Goal: Task Accomplishment & Management: Complete application form

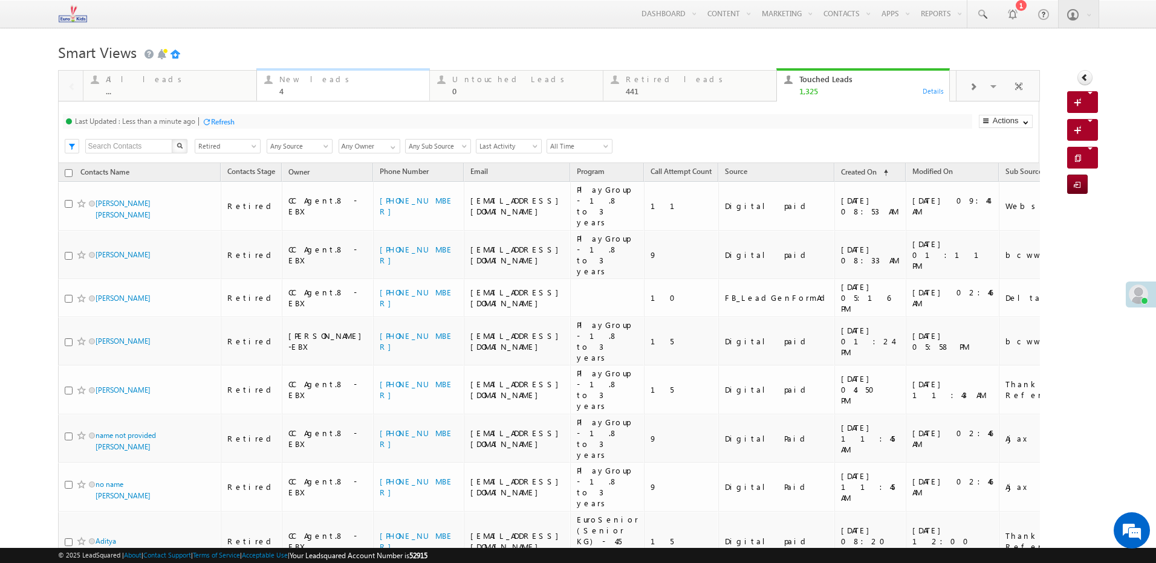
click at [299, 92] on div "4" at bounding box center [350, 90] width 143 height 9
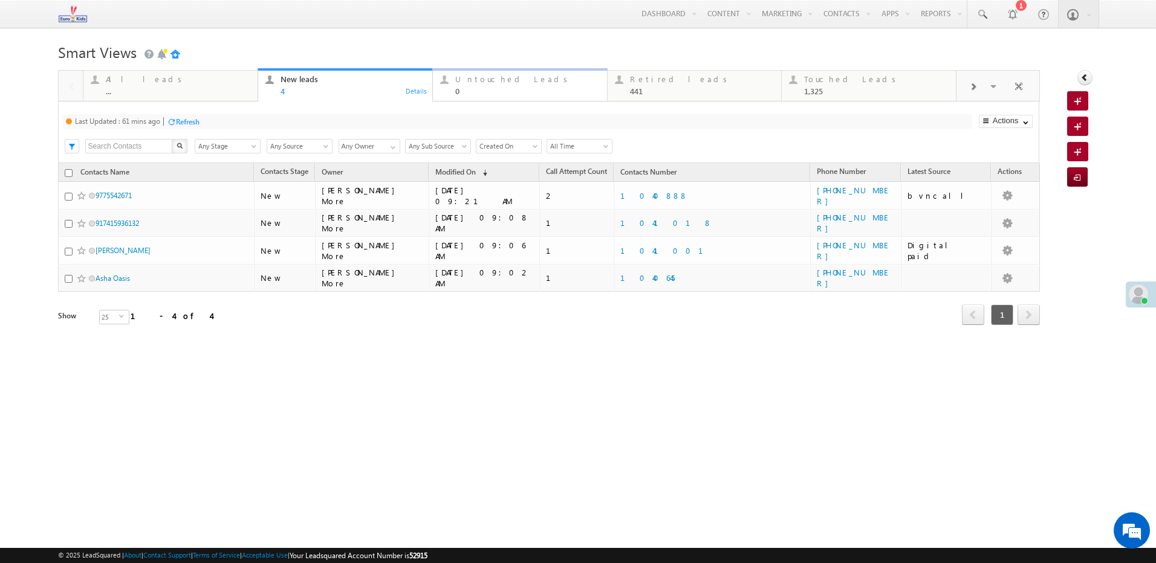
click at [446, 89] on div "Untouched Leads 0 Details" at bounding box center [520, 84] width 172 height 24
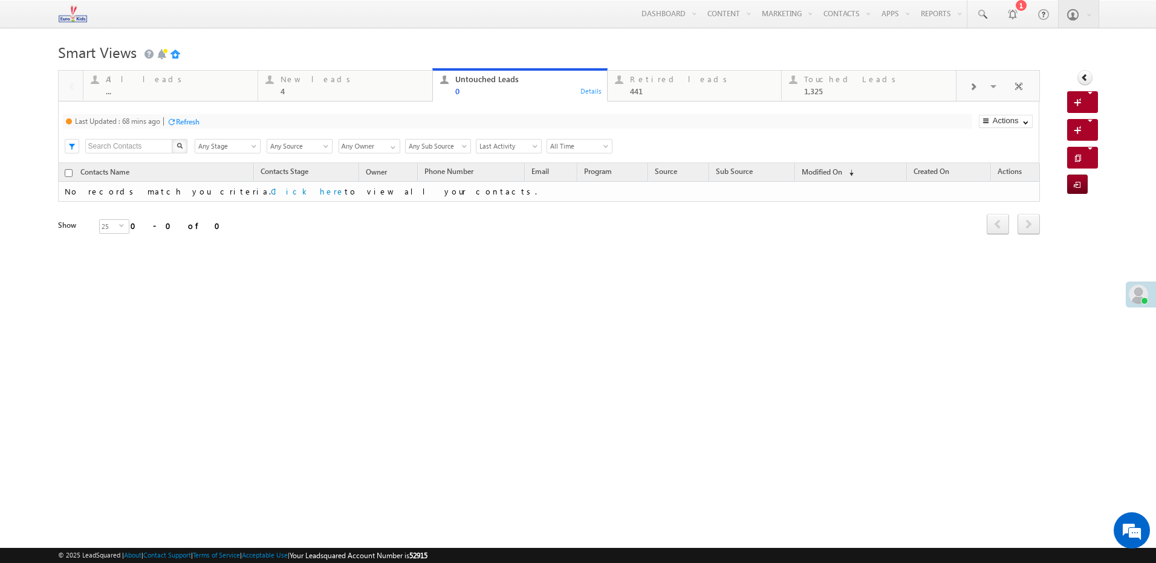
click at [580, 80] on div "Untouched Leads" at bounding box center [527, 79] width 144 height 10
drag, startPoint x: 680, startPoint y: 77, endPoint x: 919, endPoint y: 89, distance: 239.7
click at [680, 77] on div "Retired leads" at bounding box center [702, 79] width 144 height 10
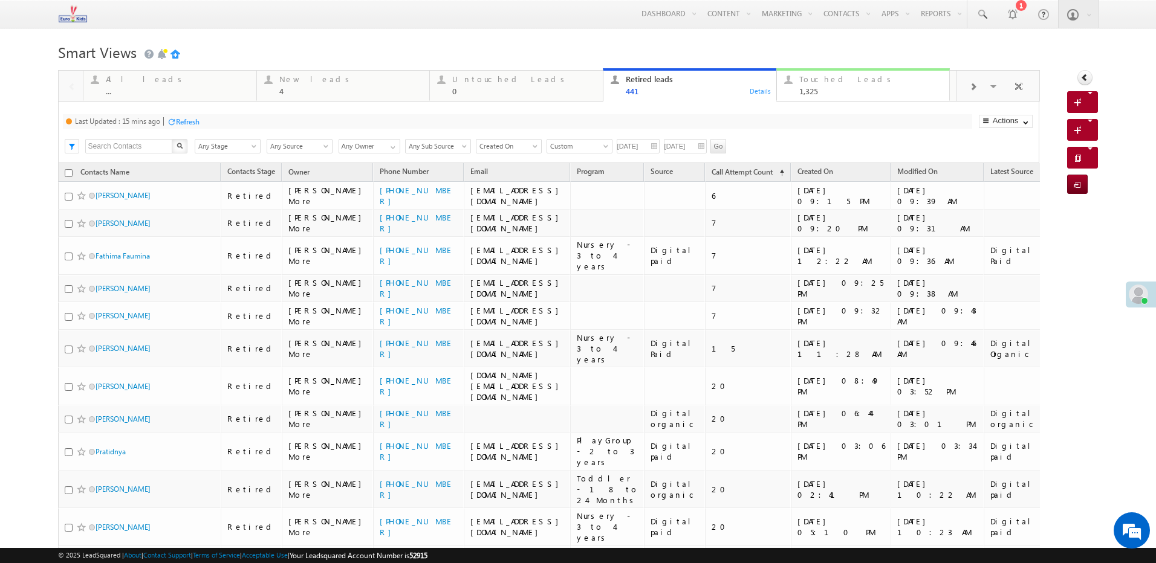
click at [864, 78] on div "Touched Leads" at bounding box center [870, 79] width 143 height 10
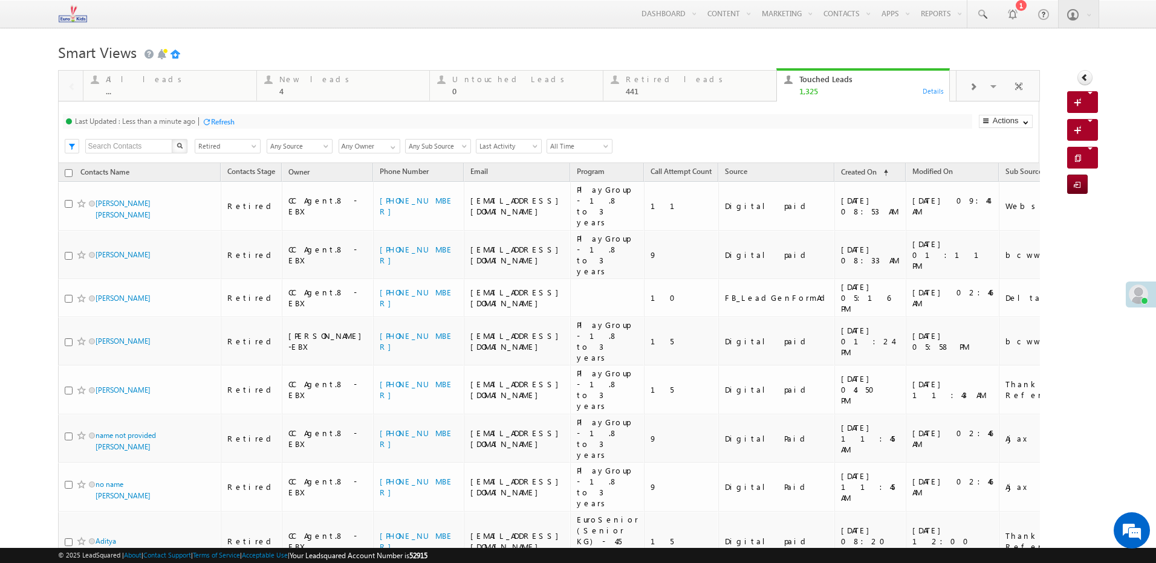
click at [849, 96] on div "1,325" at bounding box center [870, 90] width 143 height 9
click at [969, 84] on span at bounding box center [972, 87] width 7 height 10
click at [633, 88] on div "..." at bounding box center [696, 90] width 143 height 9
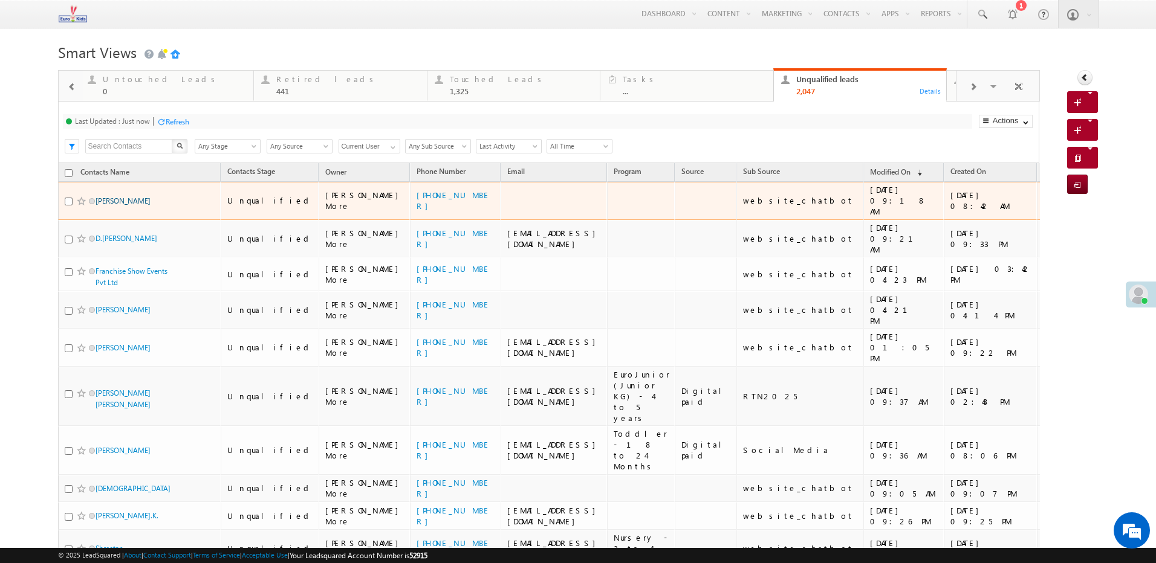
click at [123, 196] on link "Amlan Roy" at bounding box center [123, 200] width 55 height 9
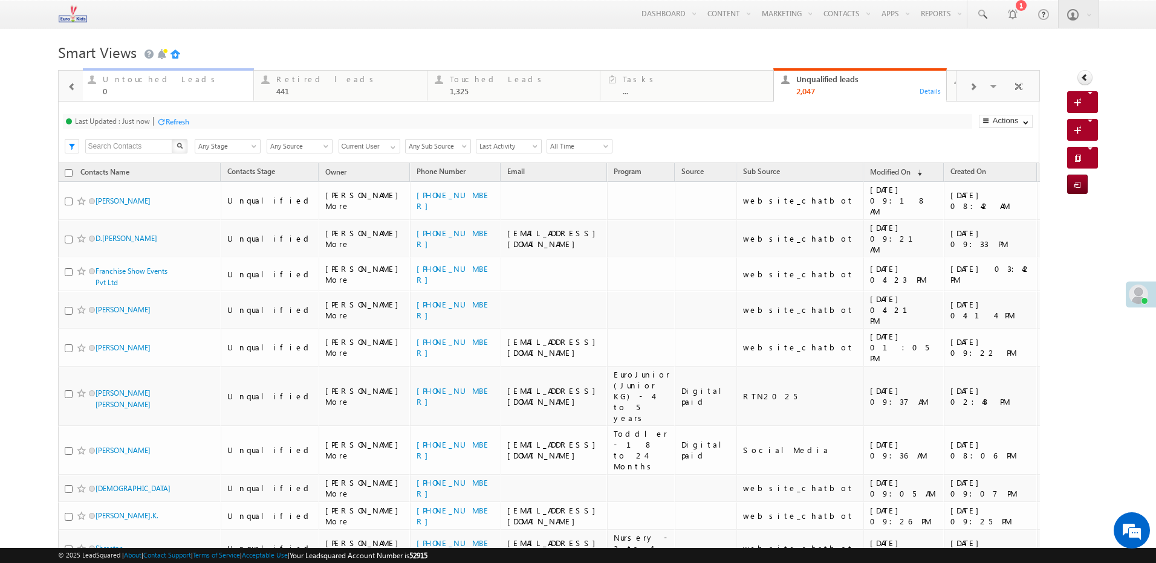
click at [176, 87] on div "0" at bounding box center [174, 90] width 143 height 9
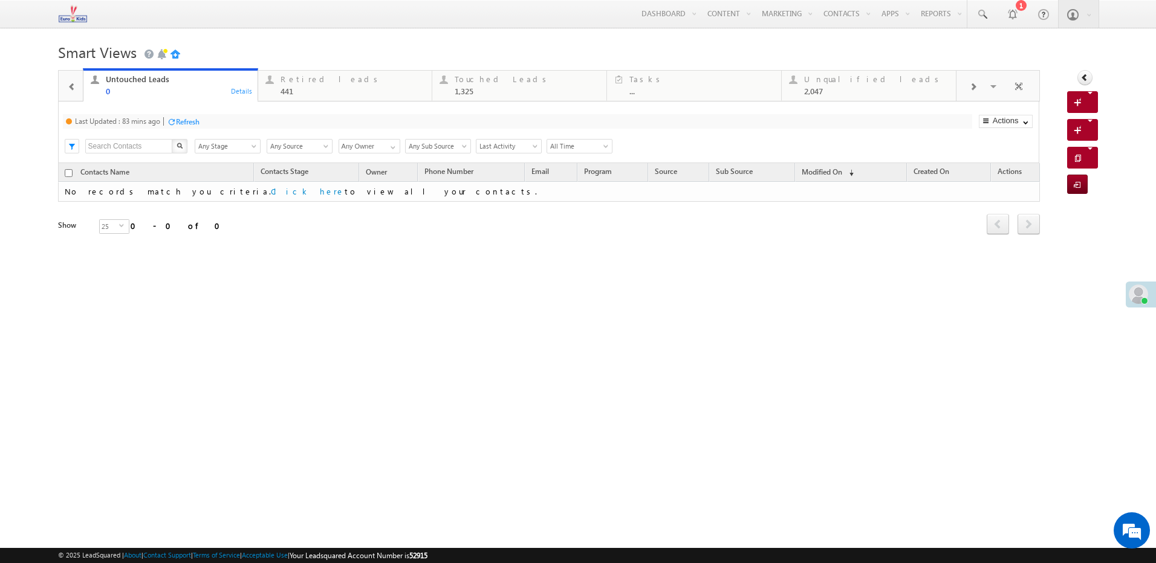
click at [76, 90] on div at bounding box center [72, 86] width 22 height 27
click at [182, 122] on div "Refresh" at bounding box center [188, 121] width 24 height 9
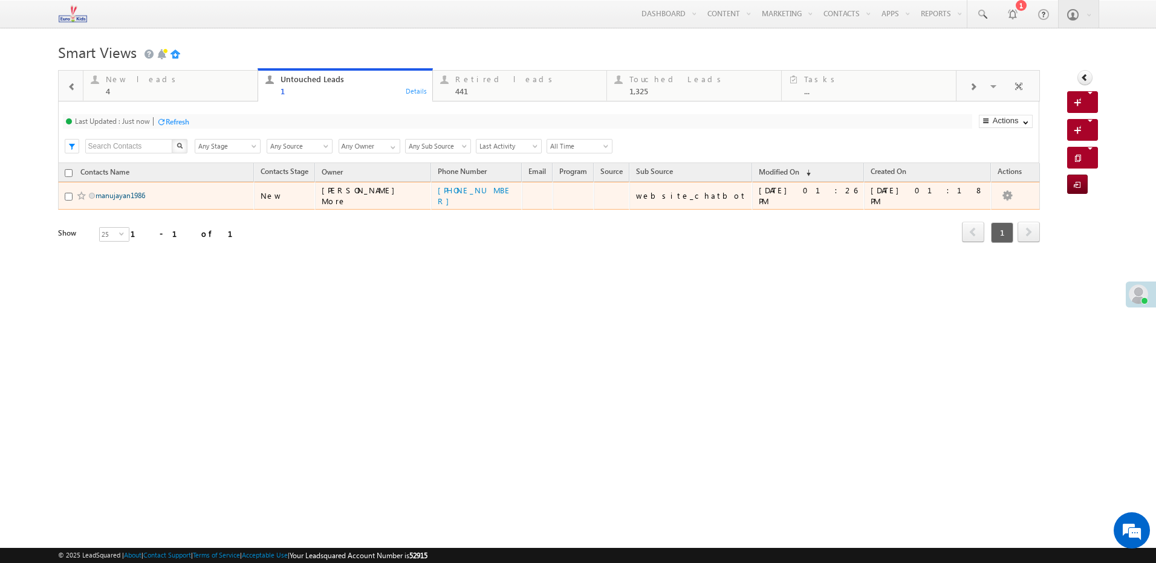
click at [137, 196] on link "manujayan1986" at bounding box center [121, 195] width 50 height 9
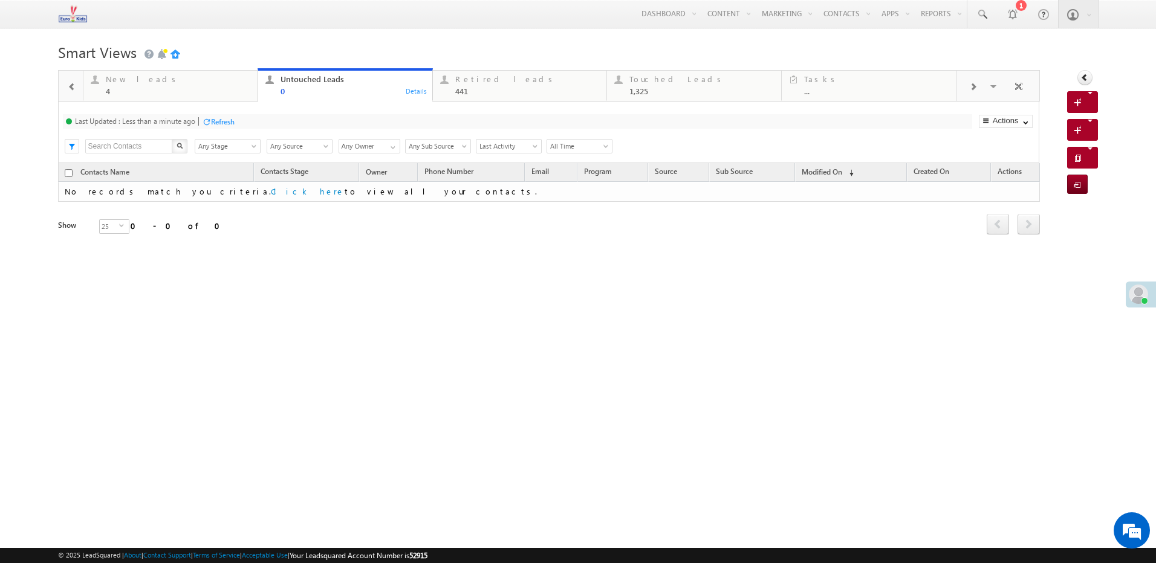
click at [225, 120] on div "Refresh" at bounding box center [223, 121] width 24 height 9
drag, startPoint x: 152, startPoint y: 75, endPoint x: 163, endPoint y: 103, distance: 30.4
click at [152, 75] on div "New leads" at bounding box center [178, 79] width 144 height 10
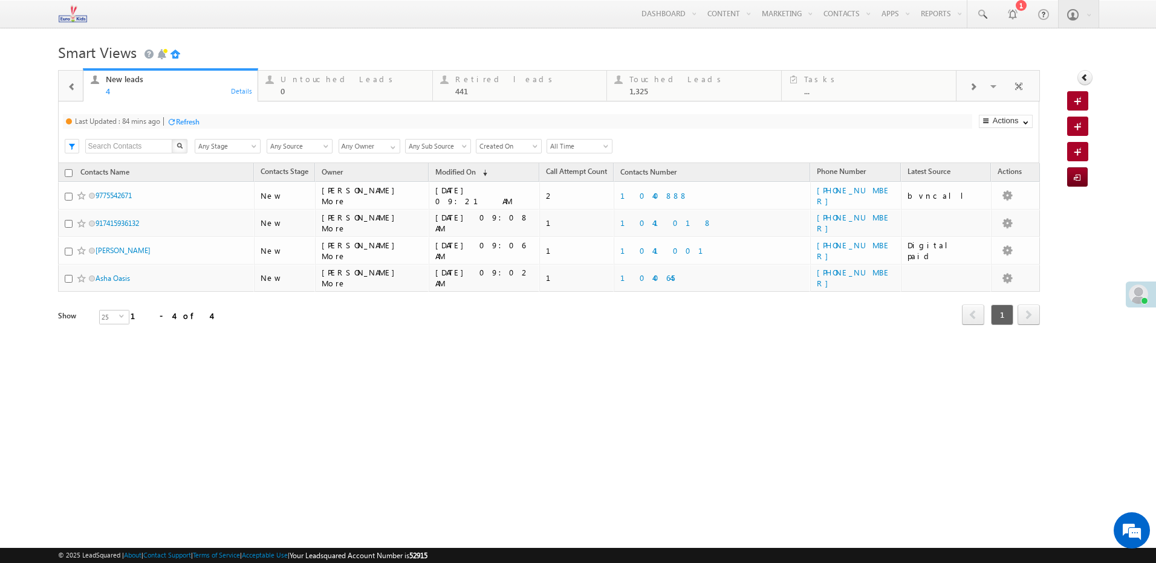
click at [189, 120] on div "Refresh" at bounding box center [188, 121] width 24 height 9
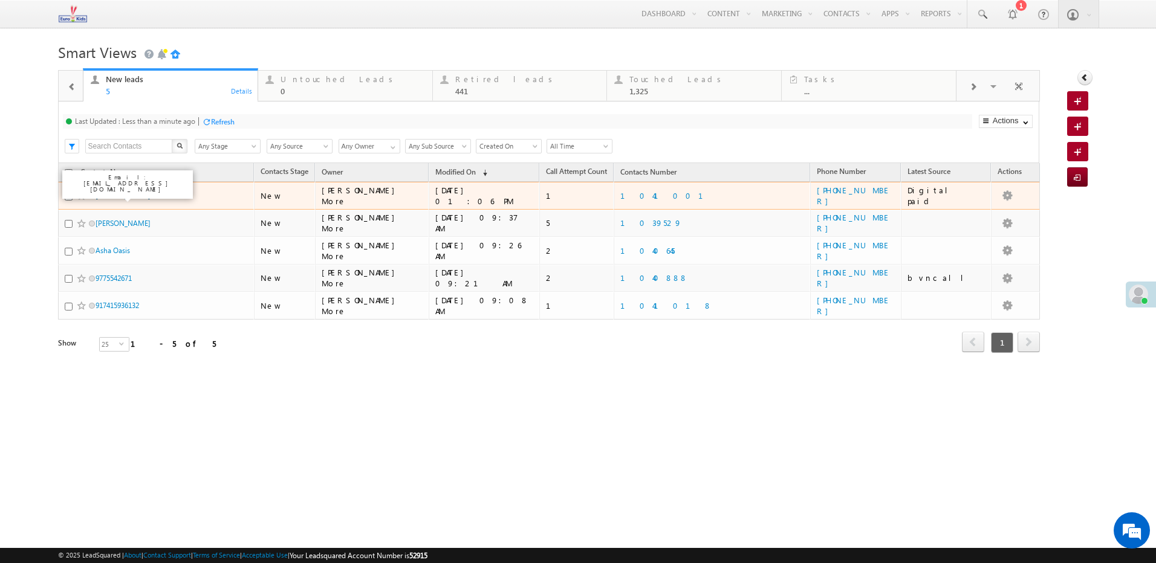
click at [114, 194] on link "Pavitra Joshi" at bounding box center [123, 195] width 55 height 9
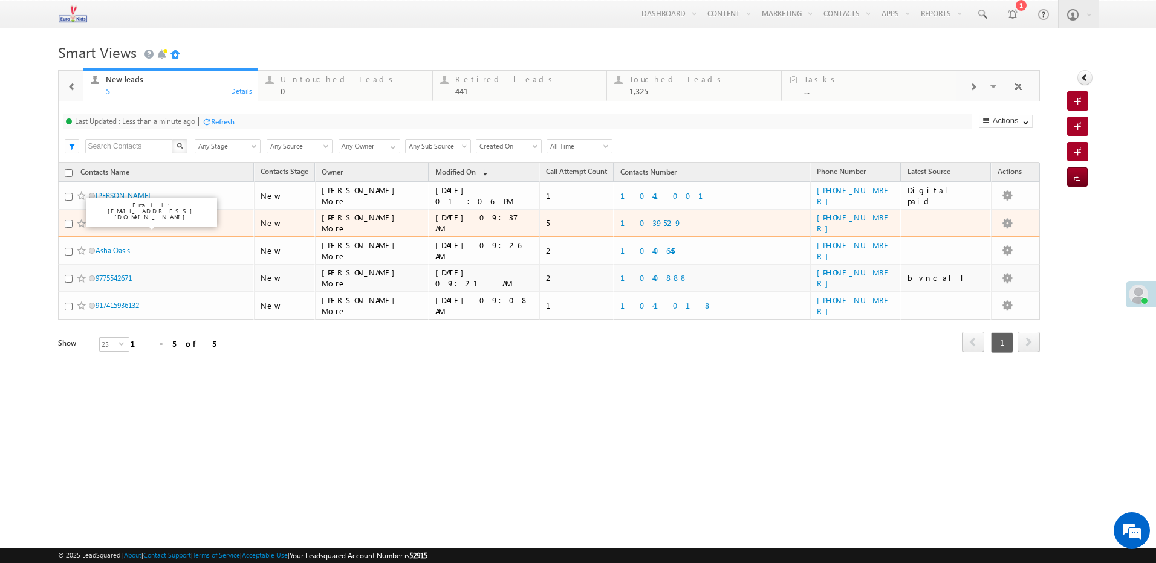
click at [151, 227] on link "Amandeep Singh Pahwa" at bounding box center [123, 223] width 55 height 9
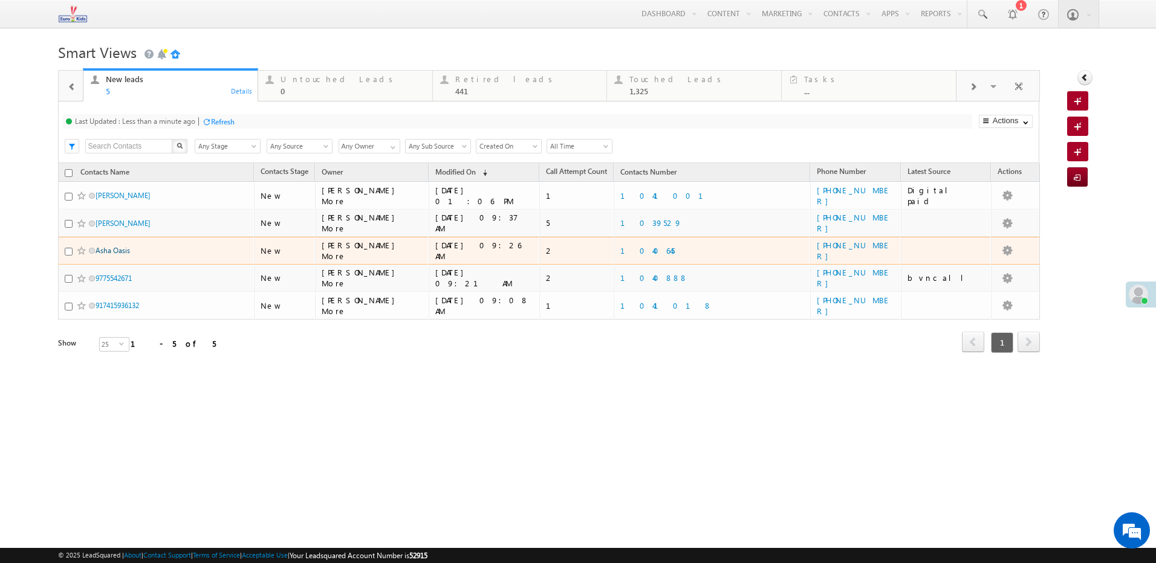
click at [120, 251] on link "Asha Oasis" at bounding box center [113, 250] width 34 height 9
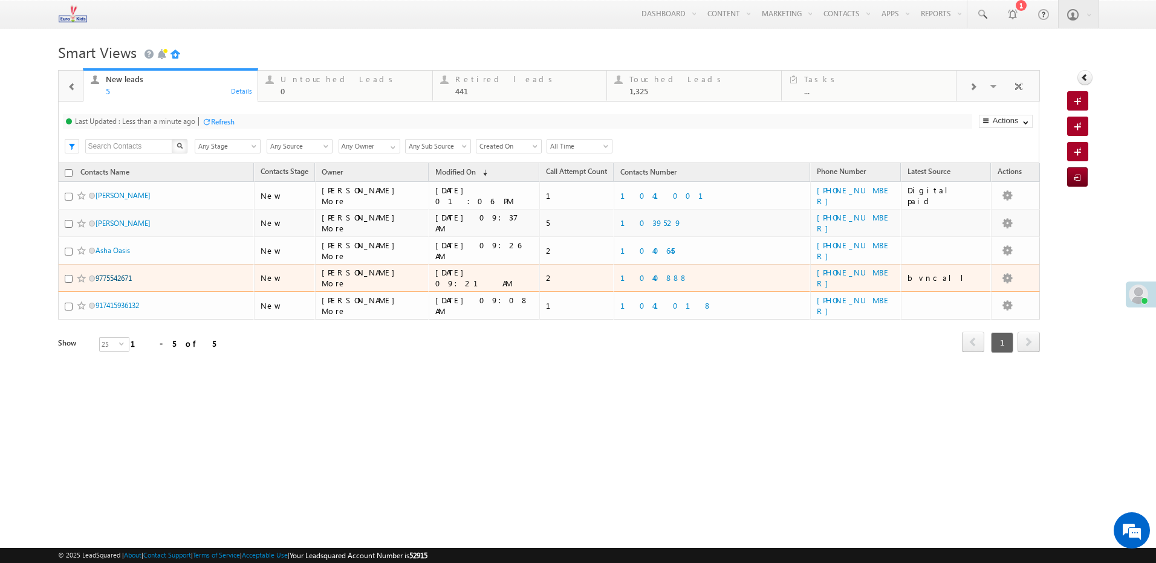
click at [131, 275] on link "9775542671" at bounding box center [114, 278] width 36 height 9
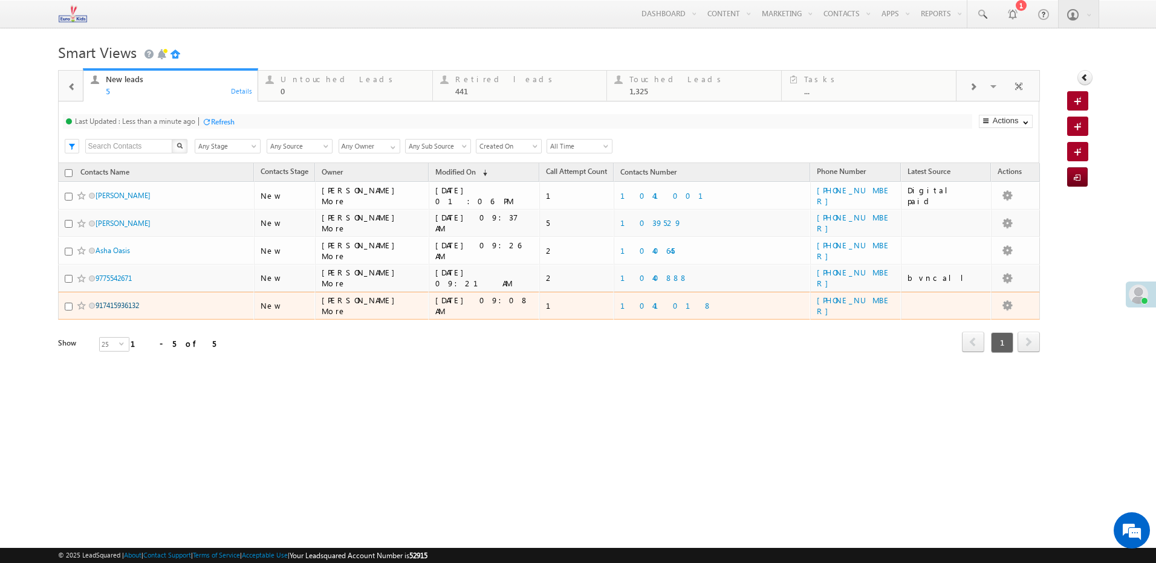
click at [136, 303] on link "917415936132" at bounding box center [118, 305] width 44 height 9
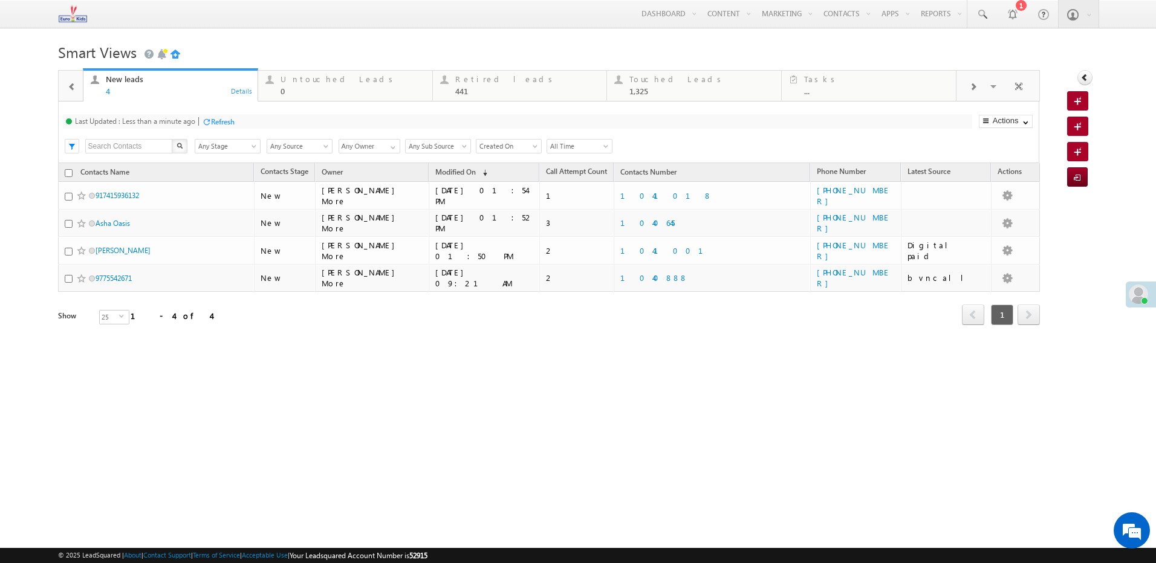
click at [225, 118] on div "Refresh" at bounding box center [223, 121] width 24 height 9
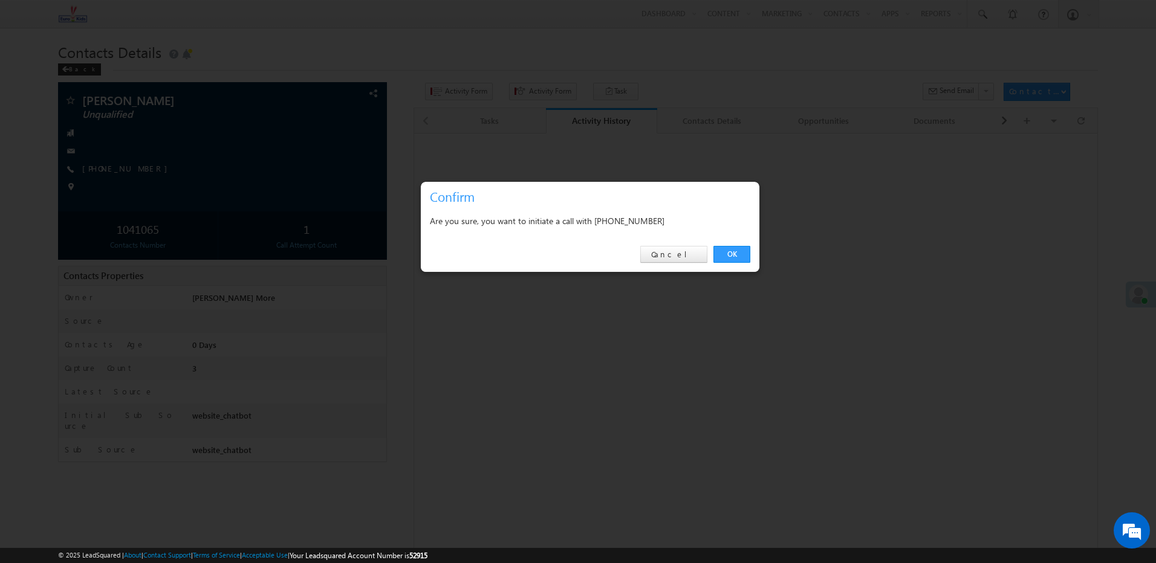
drag, startPoint x: 276, startPoint y: 215, endPoint x: 646, endPoint y: 223, distance: 369.4
click at [646, 223] on div "Are you sure, you want to initiate a call with +91-8080674706" at bounding box center [590, 220] width 320 height 15
click at [686, 255] on link "Cancel" at bounding box center [673, 254] width 67 height 17
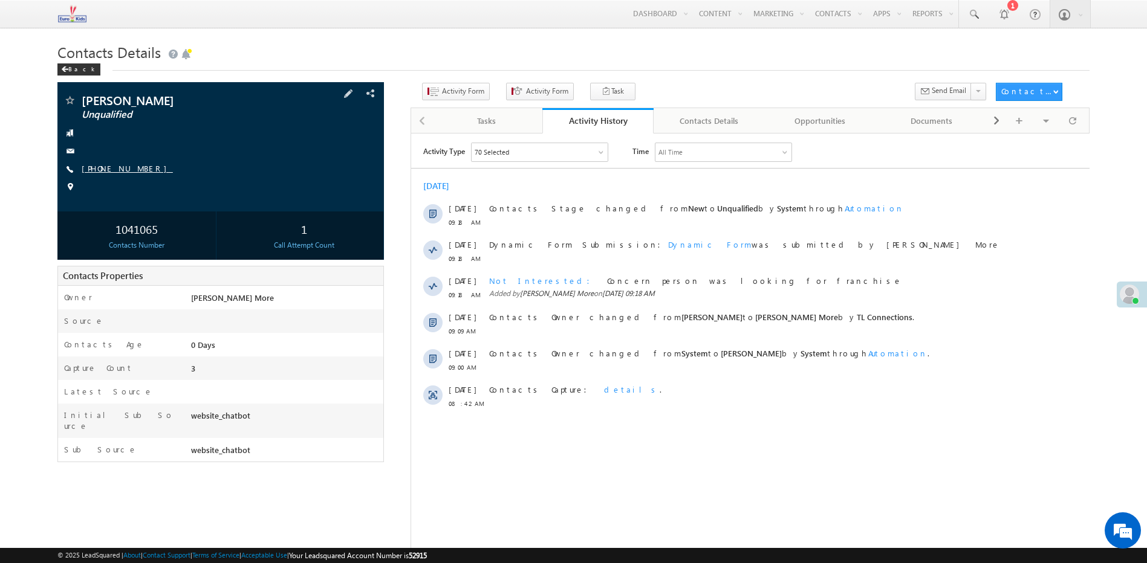
click at [115, 163] on div "Amlan Roy Unqualified +91-8080674706" at bounding box center [220, 146] width 314 height 105
drag, startPoint x: 110, startPoint y: 174, endPoint x: 115, endPoint y: 168, distance: 7.7
click at [114, 172] on span "+91-8080674706" at bounding box center [127, 169] width 91 height 12
click at [116, 166] on link "+91-8080674706" at bounding box center [127, 168] width 91 height 10
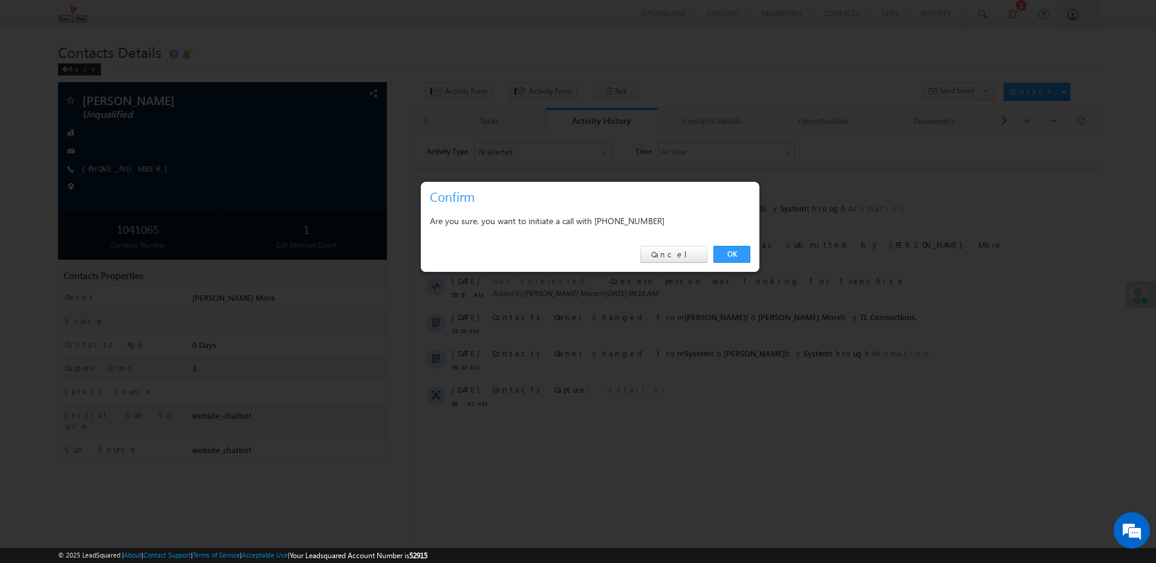
click at [646, 219] on div "Are you sure, you want to initiate a call with +91-8080674706" at bounding box center [590, 220] width 320 height 15
copy div "8080674706"
click at [696, 256] on link "Cancel" at bounding box center [673, 254] width 67 height 17
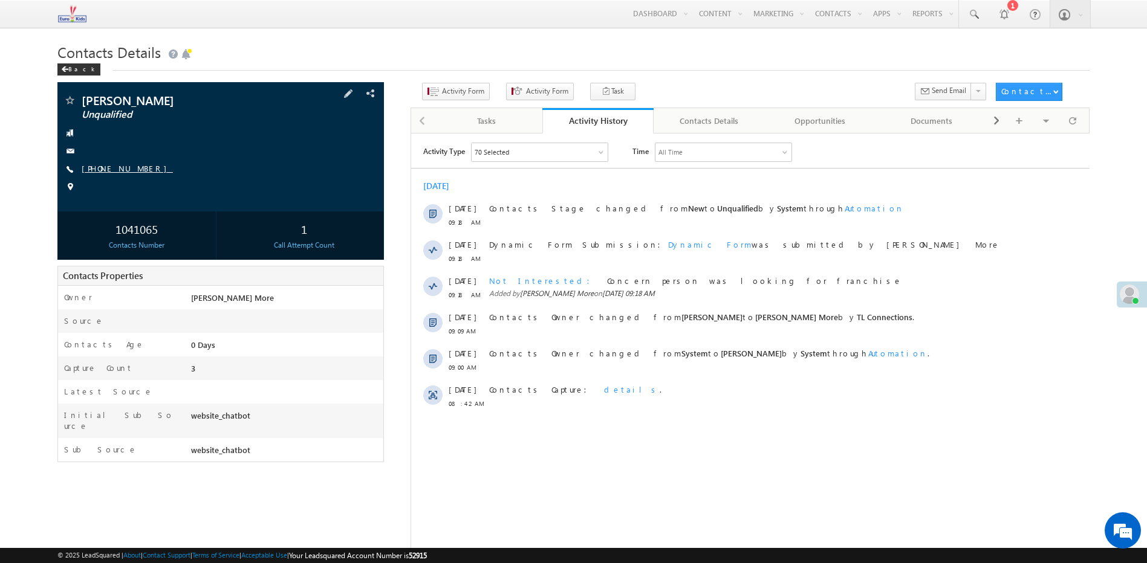
click at [109, 166] on link "+91-8080674706" at bounding box center [127, 168] width 91 height 10
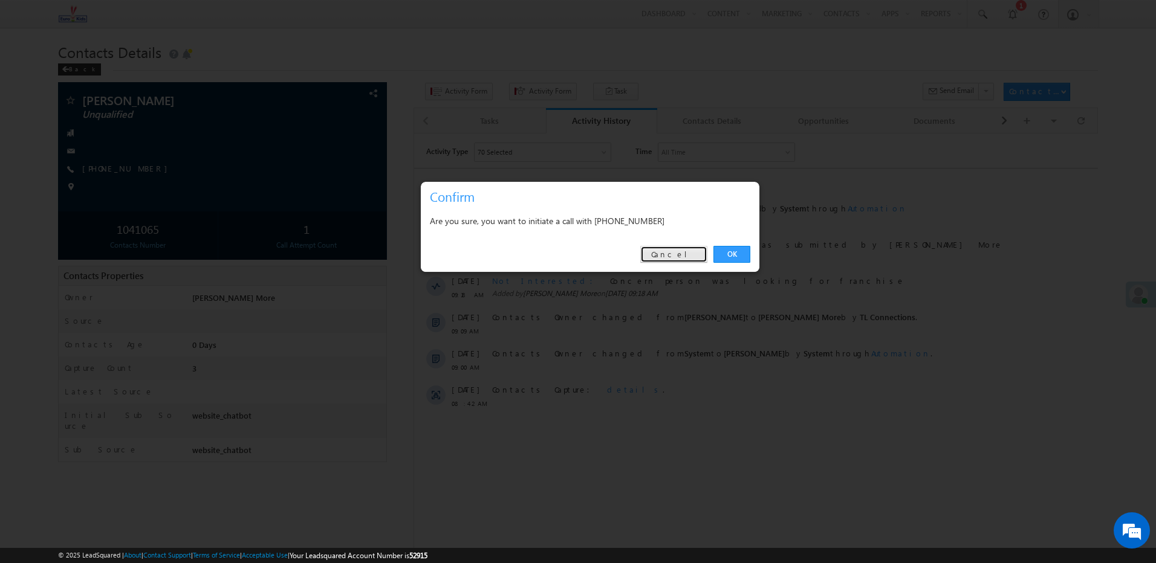
click at [682, 251] on link "Cancel" at bounding box center [673, 254] width 67 height 17
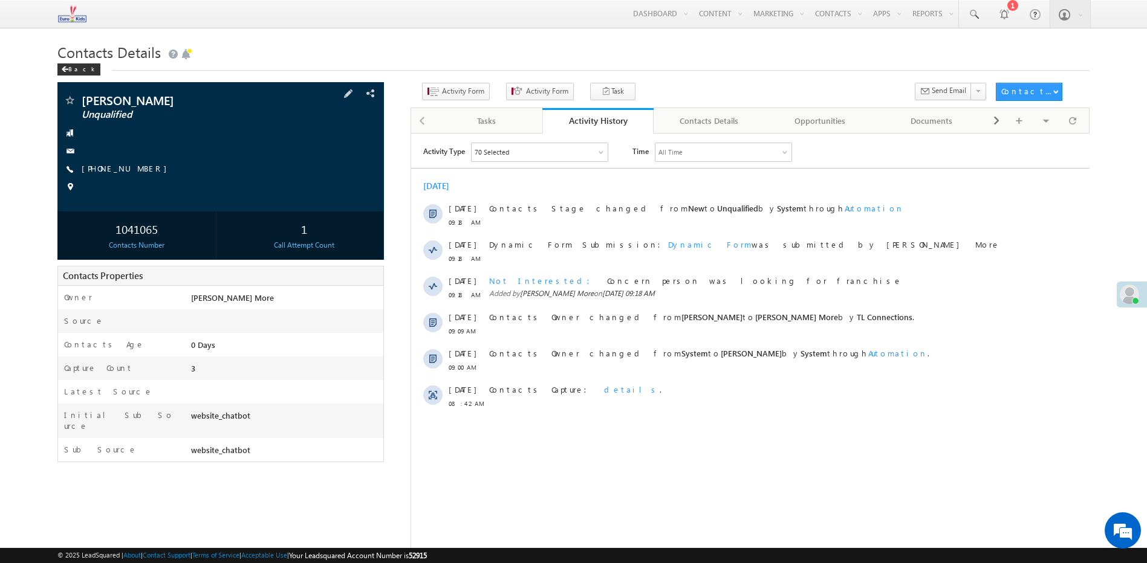
click at [105, 100] on span "Amlan Roy" at bounding box center [184, 100] width 204 height 12
click at [456, 91] on span "Activity Form" at bounding box center [463, 91] width 42 height 11
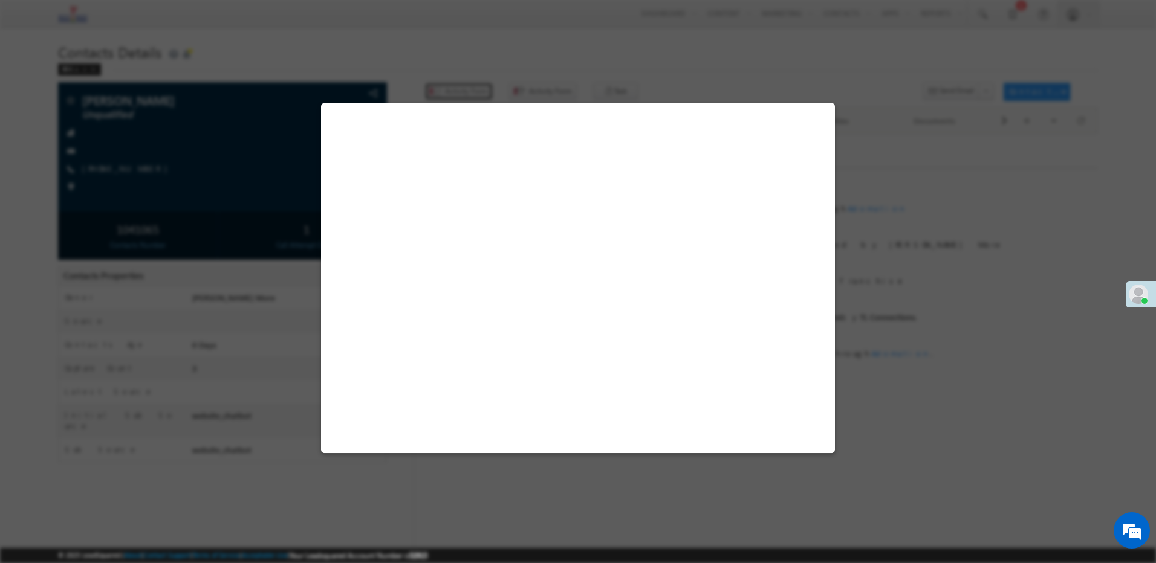
select select "Admissions"
select select "website_chatbot"
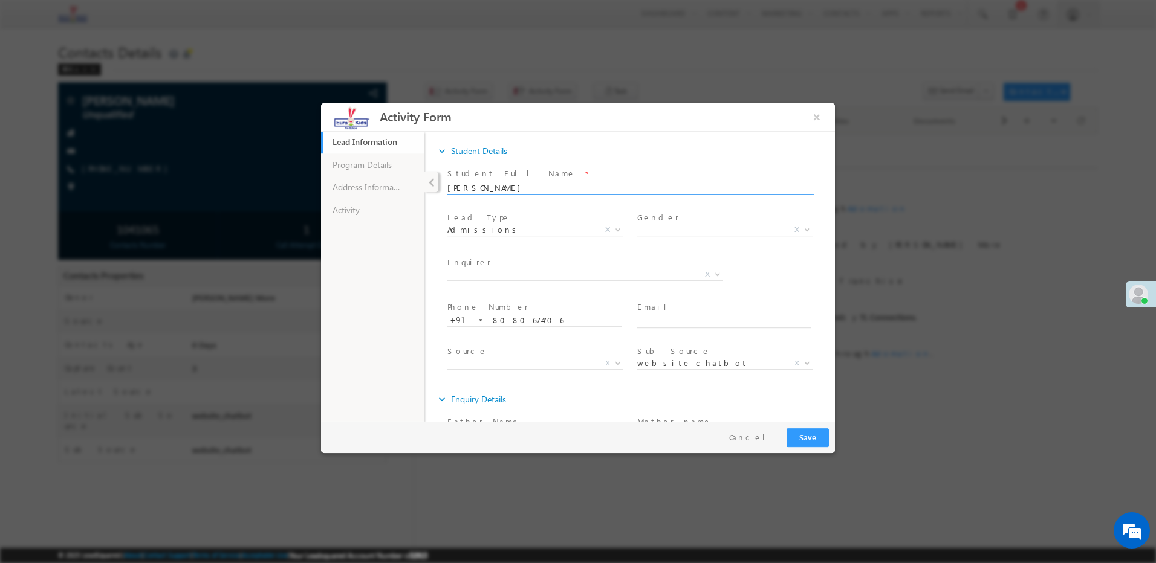
drag, startPoint x: 494, startPoint y: 187, endPoint x: 441, endPoint y: 187, distance: 52.6
click at [441, 187] on div "Student Full Name * Amlan Roy Lead Type *" at bounding box center [635, 276] width 399 height 222
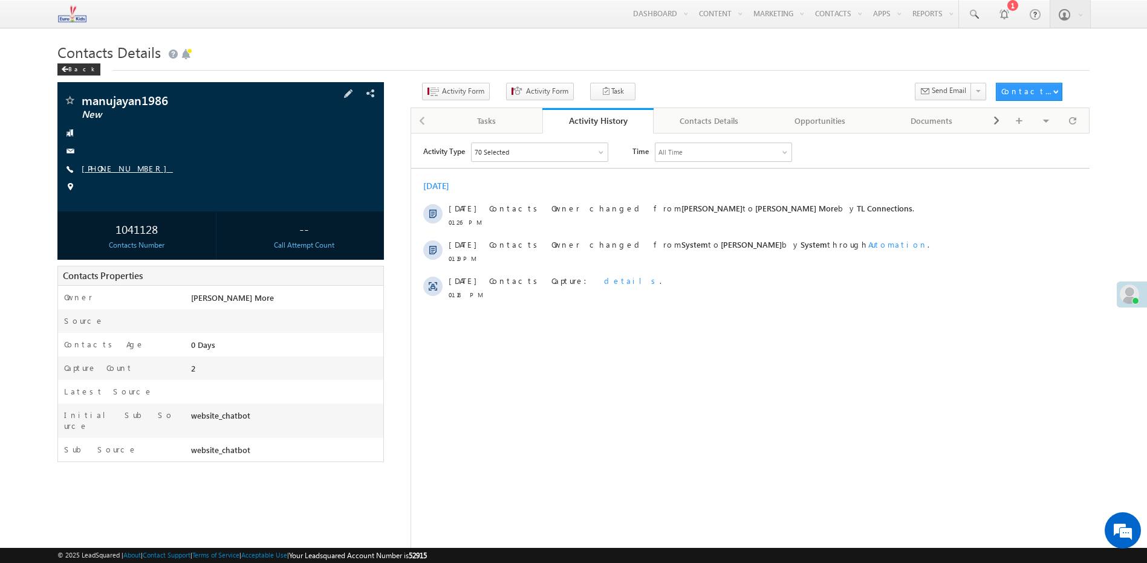
click at [112, 171] on link "[PHONE_NUMBER]" at bounding box center [127, 168] width 91 height 10
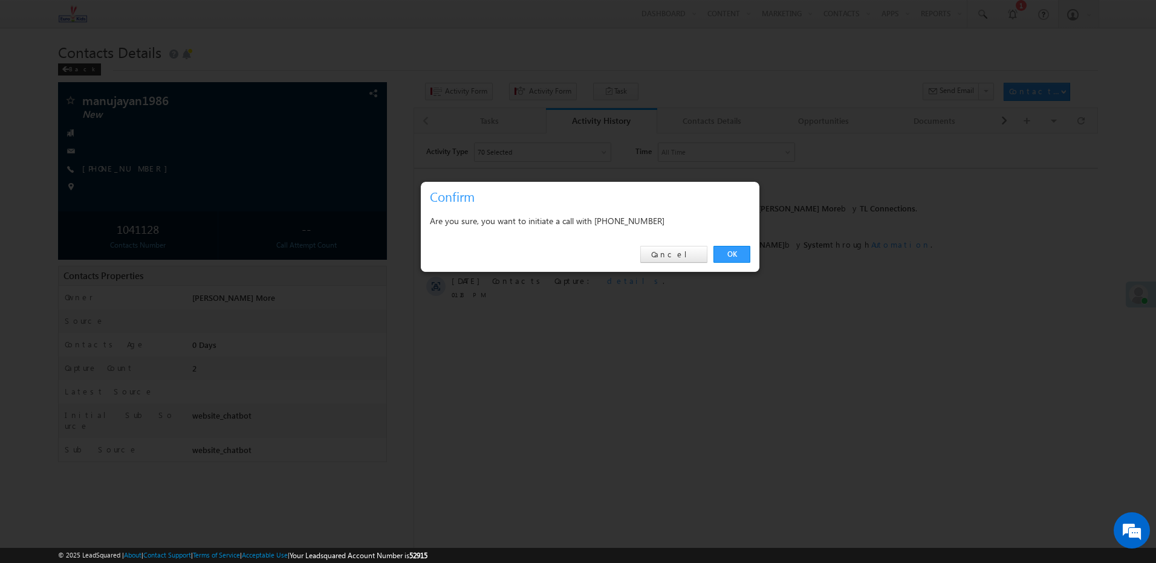
click at [633, 219] on div "Are you sure, you want to initiate a call with +91-9745848460" at bounding box center [590, 220] width 320 height 15
copy div "9745848460"
drag, startPoint x: 683, startPoint y: 256, endPoint x: 225, endPoint y: 87, distance: 488.5
click at [683, 256] on link "Cancel" at bounding box center [673, 254] width 67 height 17
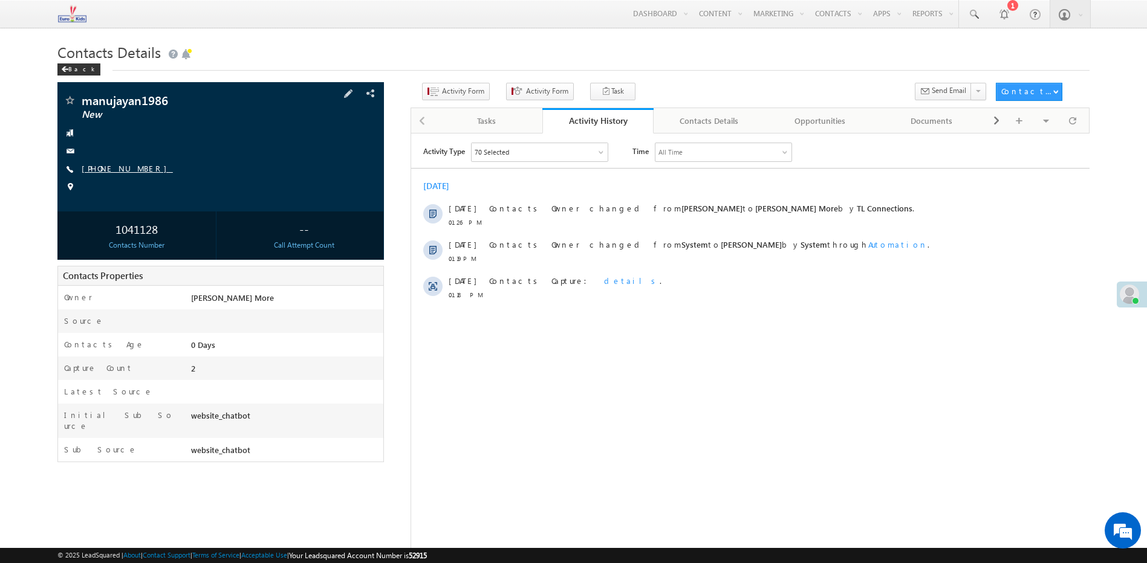
click at [122, 169] on link "+91-9745848460" at bounding box center [127, 168] width 91 height 10
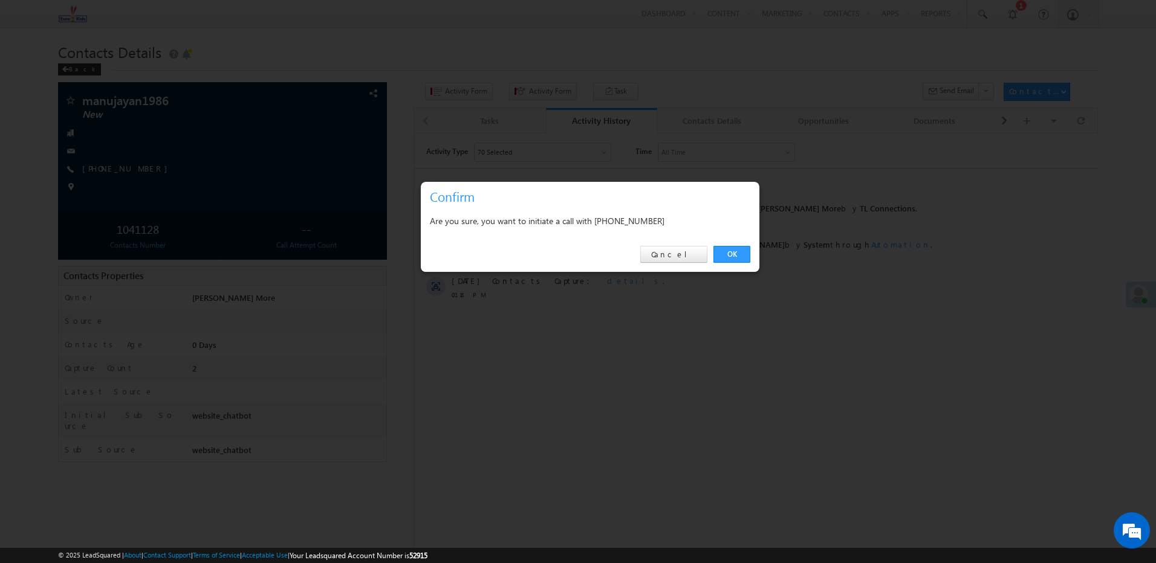
click at [631, 198] on h3 "Confirm" at bounding box center [592, 196] width 325 height 21
click at [632, 216] on div "Are you sure, you want to initiate a call with +91-9745848460" at bounding box center [590, 220] width 320 height 15
copy div "9745848460"
click at [597, 236] on div "Are you sure, you want to initiate a call with +91-9745848460" at bounding box center [590, 222] width 339 height 30
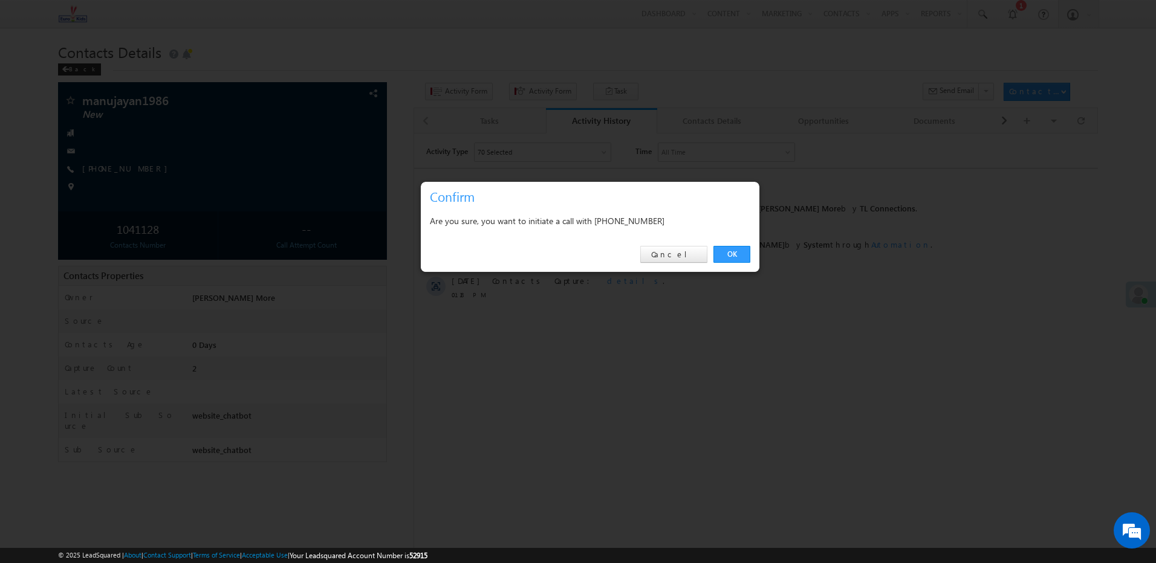
click at [632, 218] on div "Are you sure, you want to initiate a call with +91-9745848460" at bounding box center [590, 220] width 320 height 15
copy div "9745848460"
click at [692, 266] on div "OK Cancel" at bounding box center [590, 255] width 339 height 34
click at [691, 256] on link "Cancel" at bounding box center [673, 254] width 67 height 17
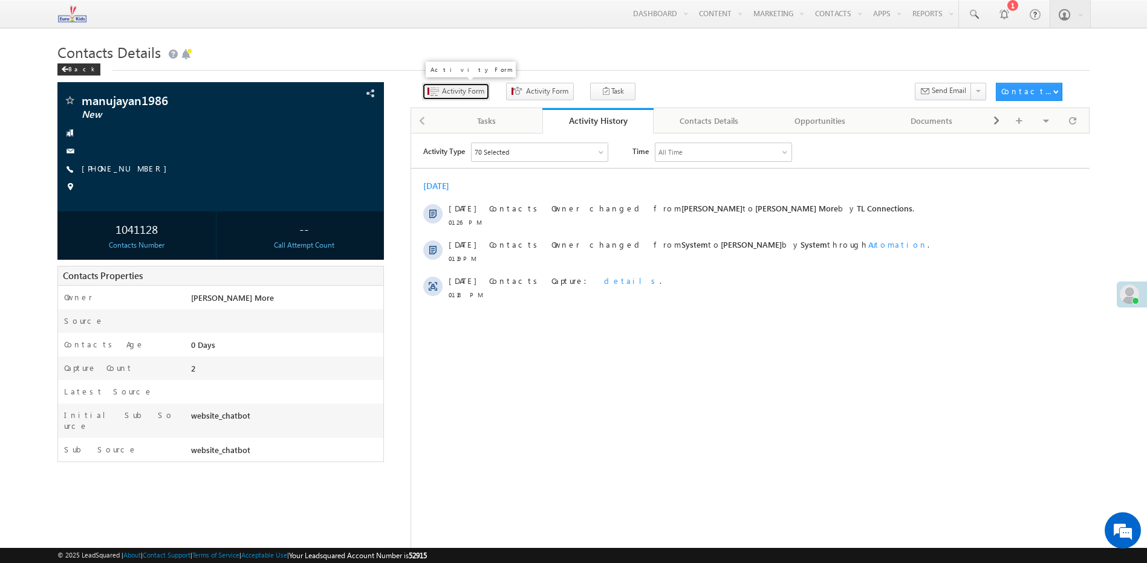
click at [452, 92] on span "Activity Form" at bounding box center [463, 91] width 42 height 11
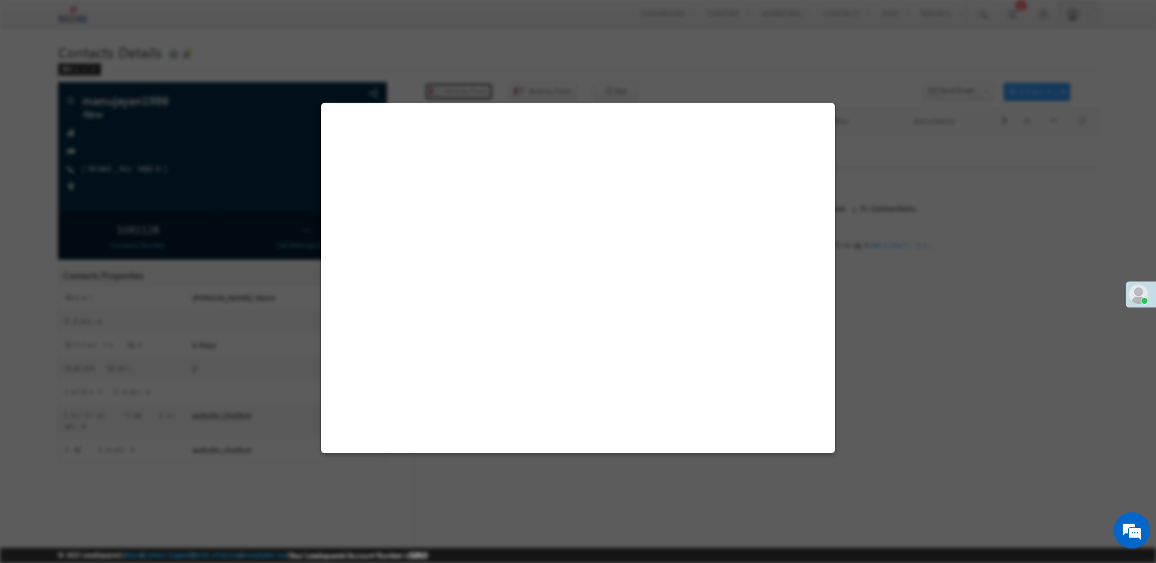
select select "Admissions"
select select "website_chatbot"
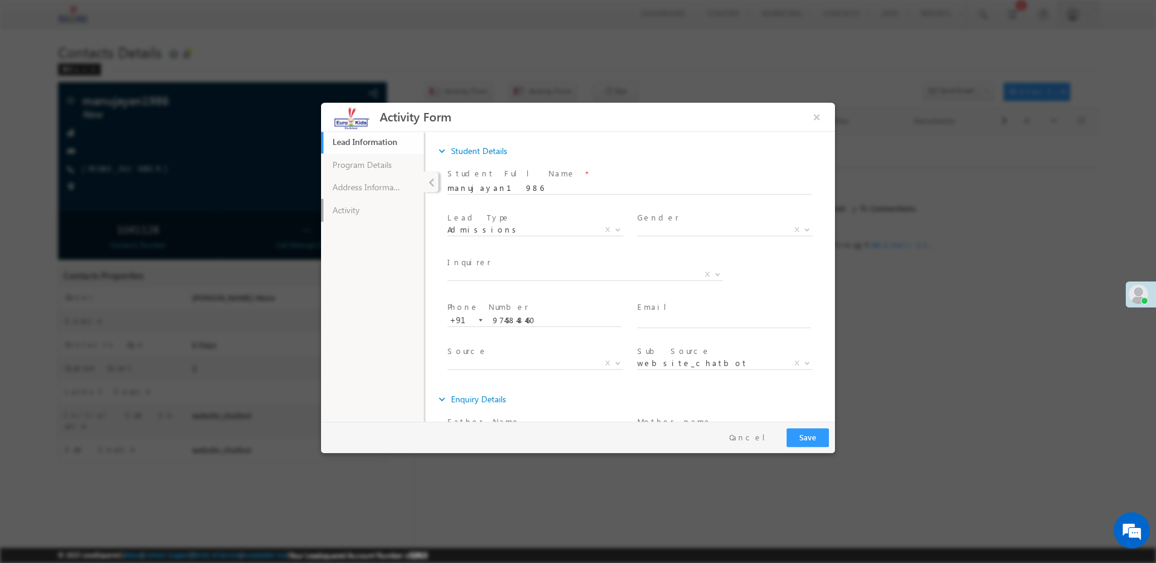
click at [381, 220] on link "Activity" at bounding box center [372, 210] width 103 height 23
drag, startPoint x: 486, startPoint y: 161, endPoint x: 487, endPoint y: 187, distance: 25.4
click at [487, 162] on div "expand_more Activity Activity Type *" at bounding box center [635, 175] width 399 height 70
click at [487, 187] on span "X" at bounding box center [535, 186] width 176 height 12
click at [489, 318] on textarea at bounding box center [629, 316] width 340 height 14
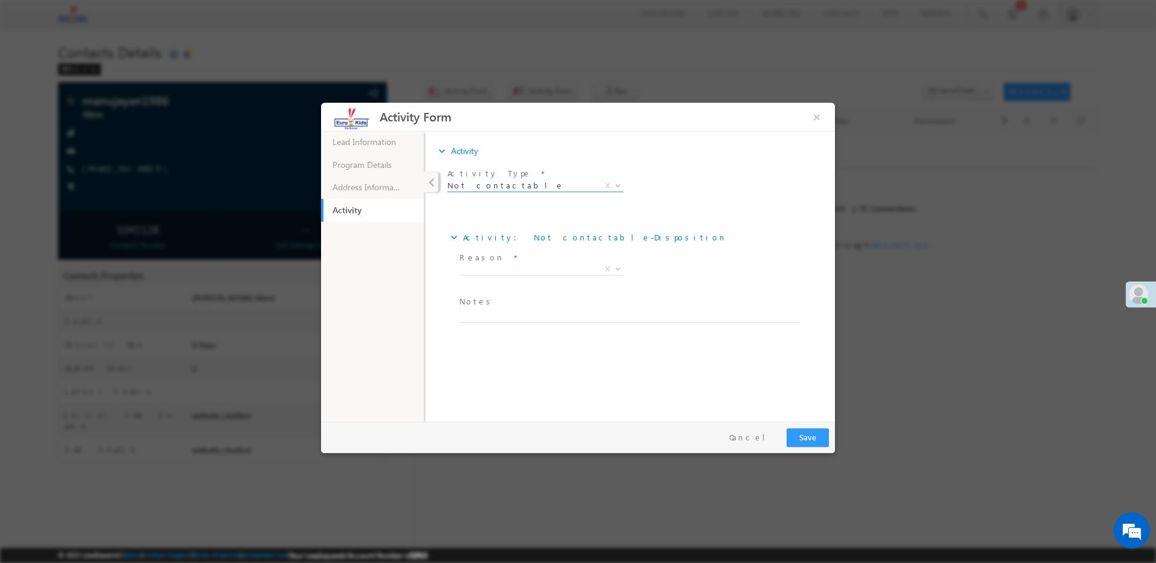
click at [510, 192] on span "Not contactable X" at bounding box center [535, 189] width 176 height 12
drag, startPoint x: 499, startPoint y: 169, endPoint x: 499, endPoint y: 185, distance: 15.7
click at [499, 183] on div "Activity Type * Callback Interested Not Interested Not contactable Call Disconn…" at bounding box center [539, 181] width 185 height 28
click at [502, 192] on span "Not contactable X" at bounding box center [535, 189] width 176 height 12
click at [513, 184] on span "Not contactable" at bounding box center [520, 185] width 147 height 11
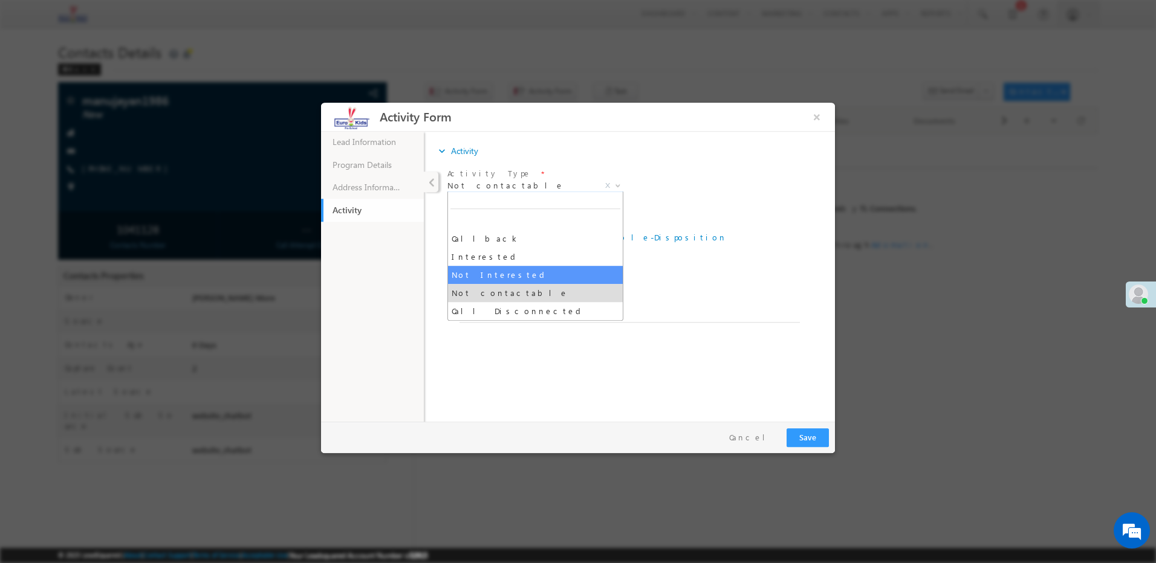
select select "Not Interested"
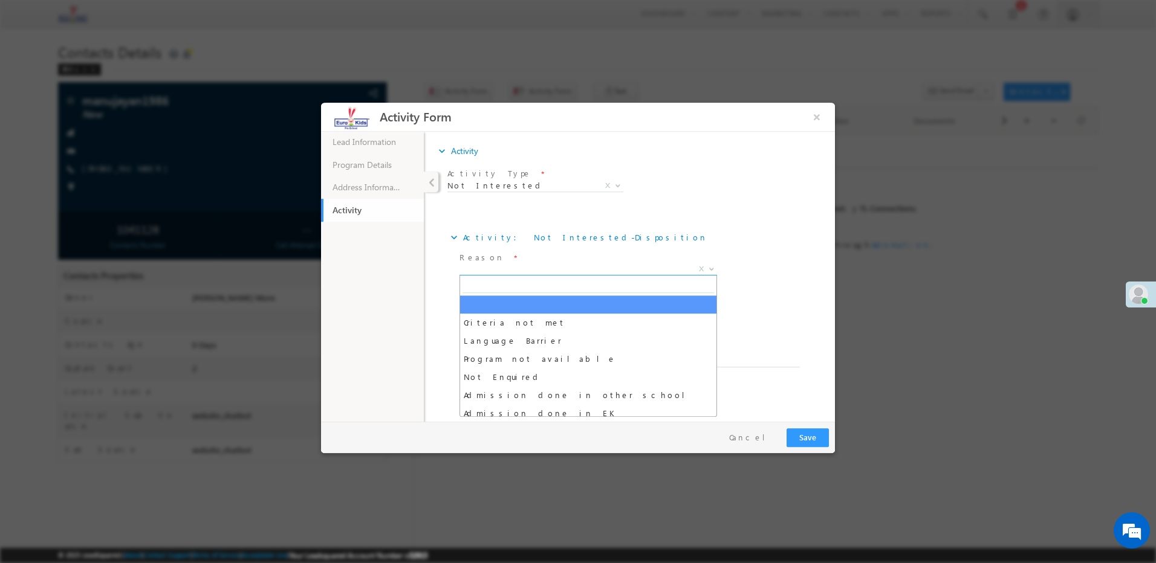
click at [491, 267] on span "X" at bounding box center [588, 270] width 258 height 12
type input "lan"
select select "Language Barrier"
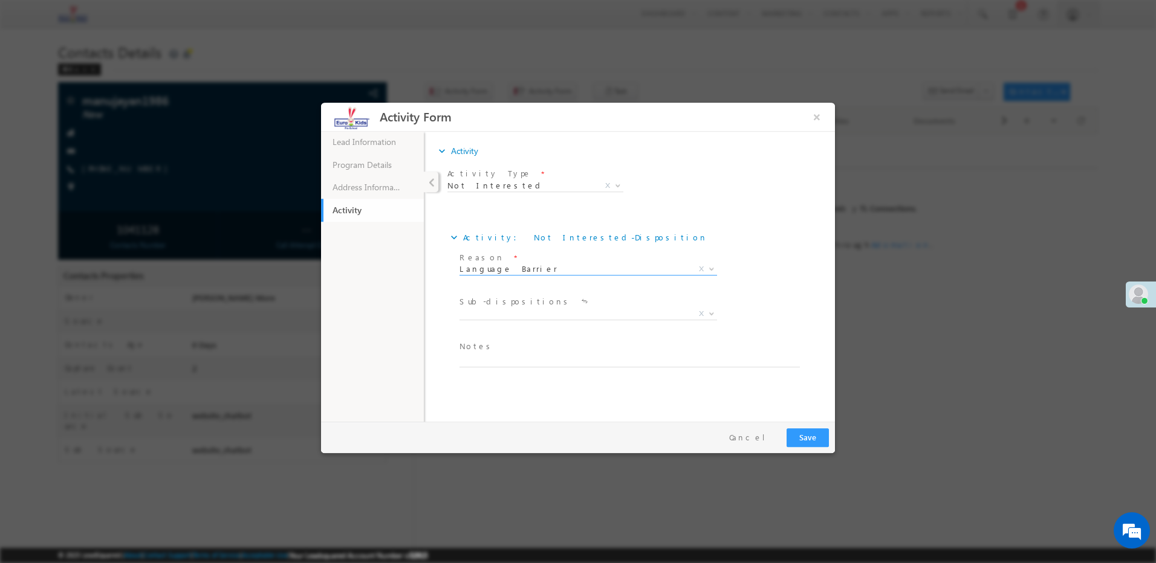
click at [473, 357] on textarea at bounding box center [629, 361] width 340 height 14
type textarea "Malayalam"
click at [475, 320] on span "Tamil Telugu Kannada Bengali Malyalam Gujarati X" at bounding box center [592, 316] width 267 height 15
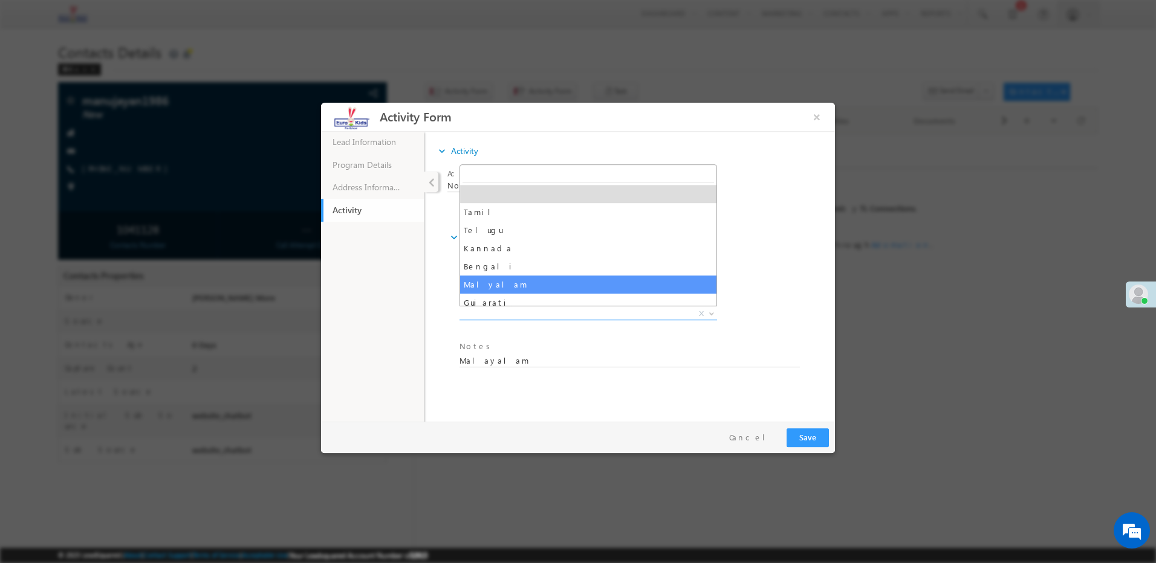
select select "Malyalam"
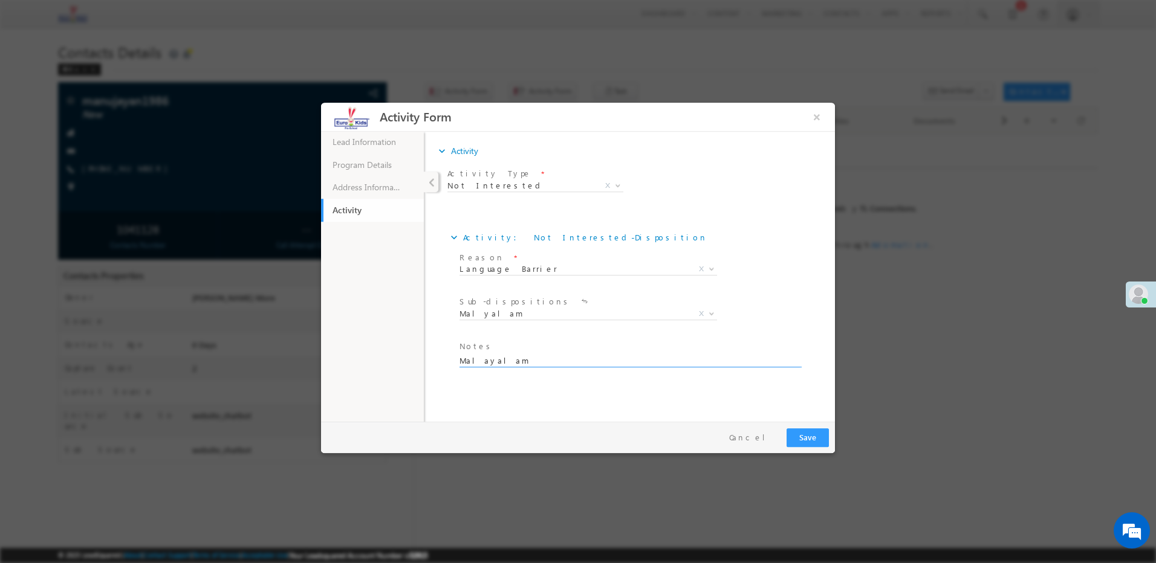
click at [502, 359] on textarea "Malayalam" at bounding box center [629, 361] width 340 height 14
click at [499, 357] on textarea "Language" at bounding box center [629, 361] width 340 height 14
type textarea "Language barrier"
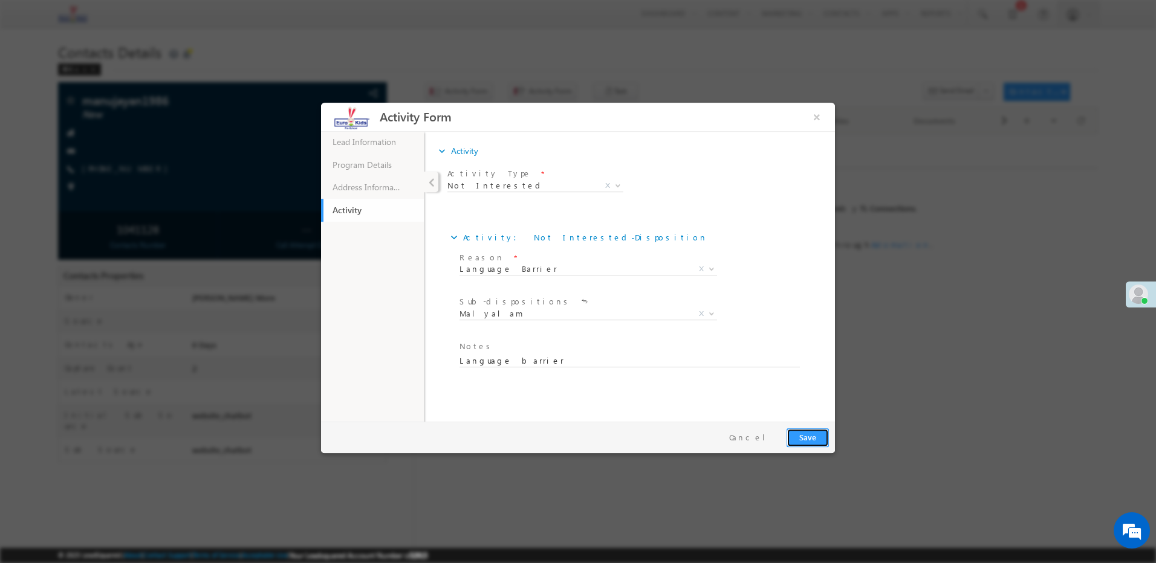
click at [805, 441] on button "Save" at bounding box center [807, 438] width 42 height 19
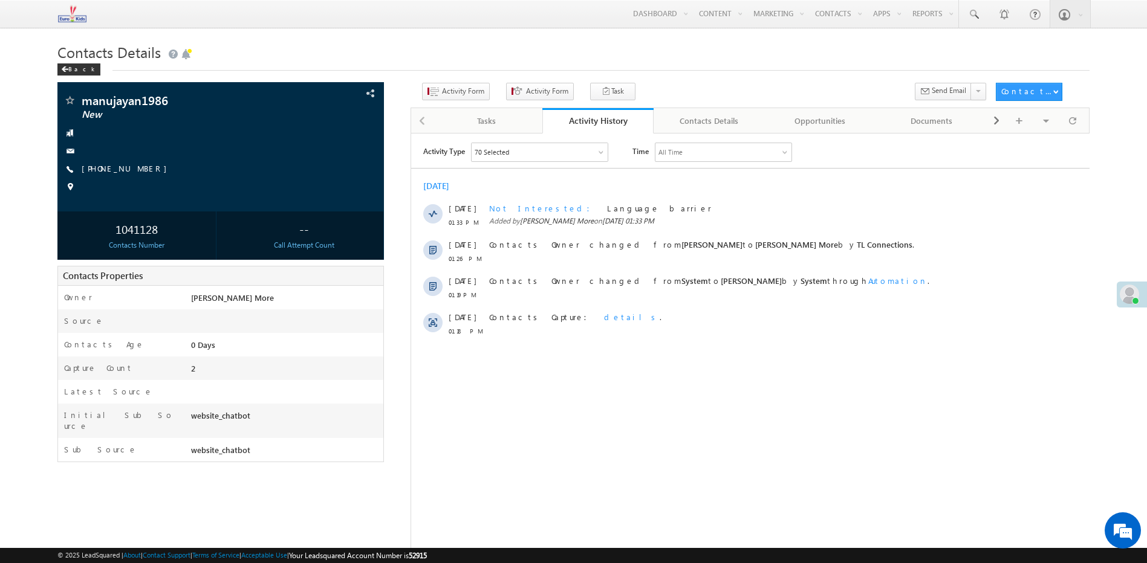
click at [744, 453] on html "Activity Type 70 Selected Select All Sales Activities 1 Sales Activity Email Ac…" at bounding box center [749, 293] width 678 height 320
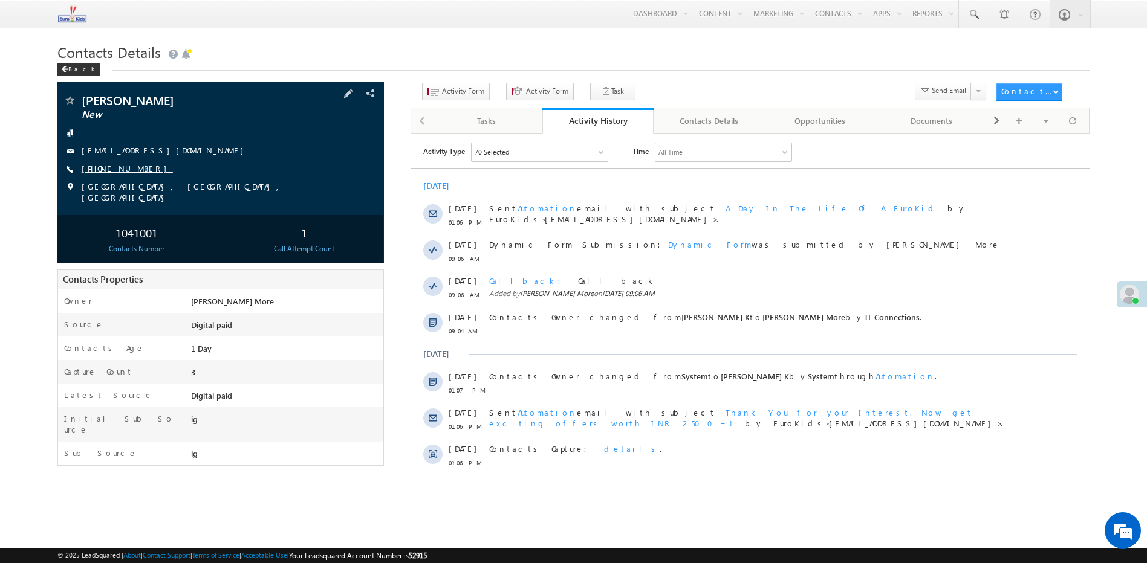
click at [114, 172] on link "[PHONE_NUMBER]" at bounding box center [127, 168] width 91 height 10
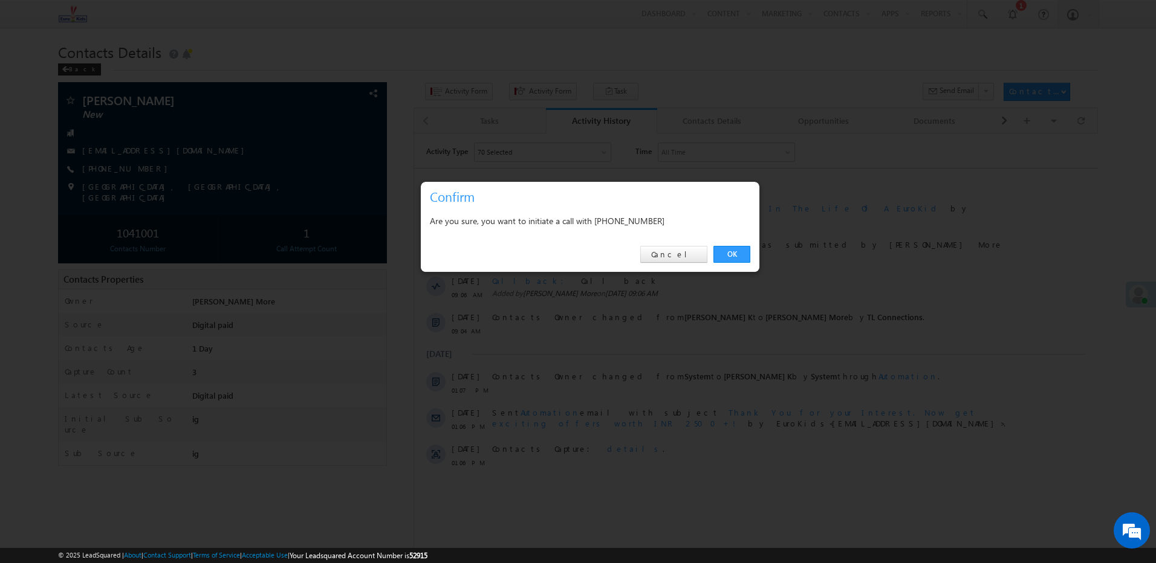
click at [647, 230] on div "Are you sure, you want to initiate a call with [PHONE_NUMBER]" at bounding box center [590, 222] width 339 height 30
click at [646, 229] on div "Are you sure, you want to initiate a call with [PHONE_NUMBER]" at bounding box center [590, 222] width 339 height 30
copy div "8337098977"
drag, startPoint x: 678, startPoint y: 249, endPoint x: 195, endPoint y: 138, distance: 494.9
click at [678, 249] on link "Cancel" at bounding box center [673, 254] width 67 height 17
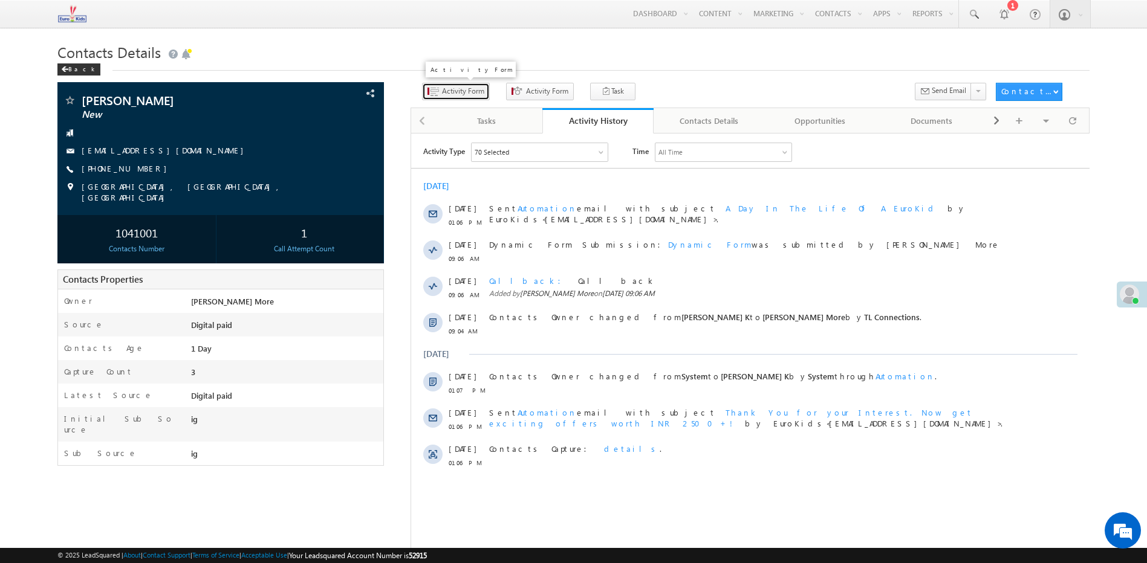
click at [477, 99] on button "Activity Form" at bounding box center [456, 92] width 68 height 18
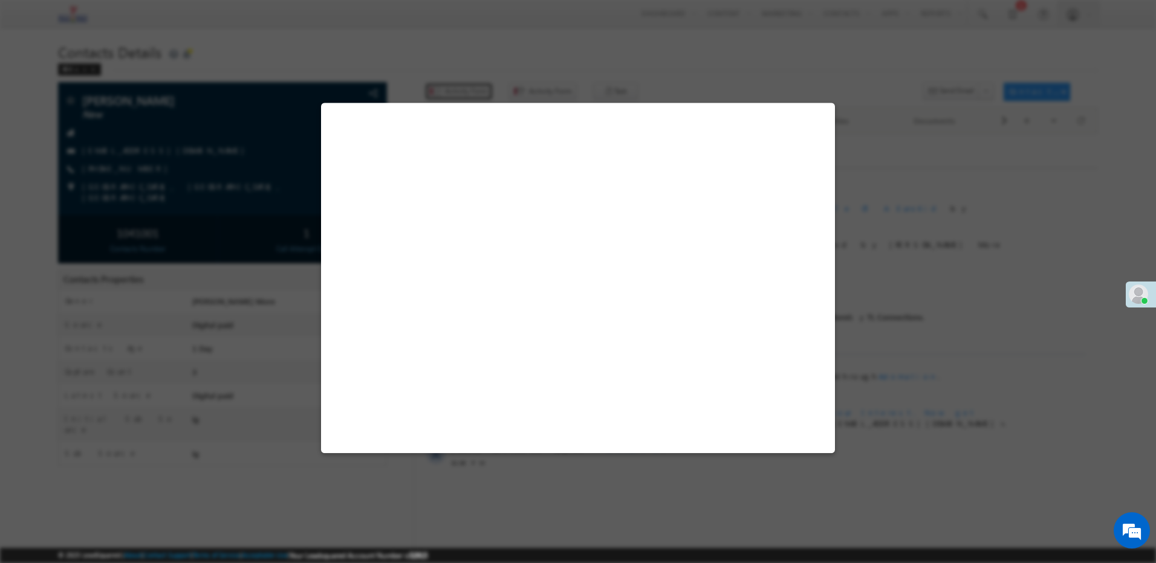
select select "Admissions"
select select "MXOthers"
select select "ig"
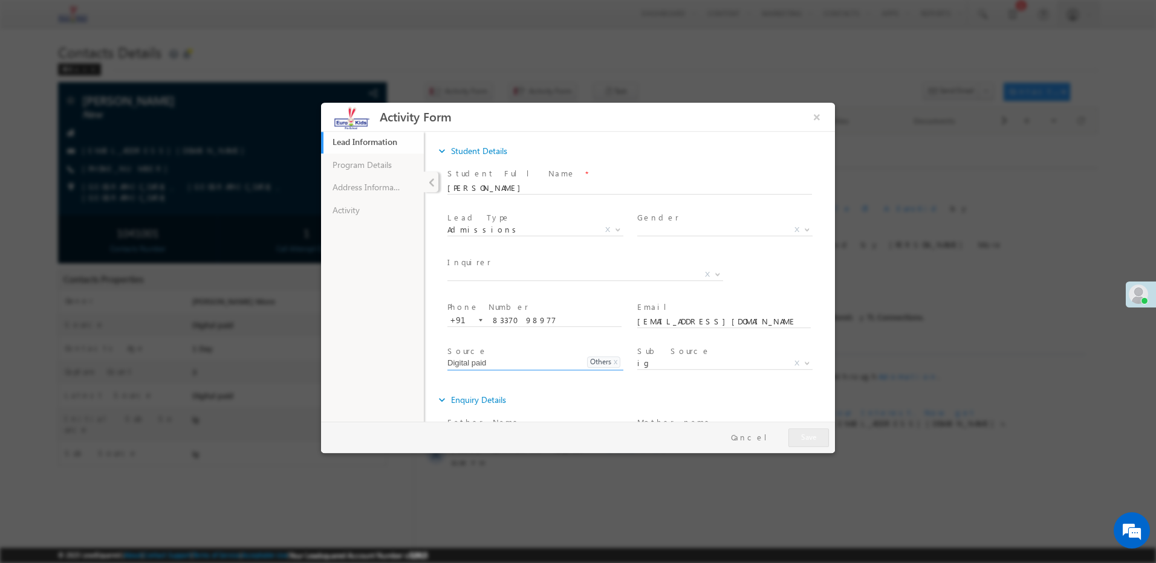
drag, startPoint x: 329, startPoint y: 230, endPoint x: 345, endPoint y: 207, distance: 27.8
click at [329, 230] on ul "Lead Information 43% Completed Program Details Address Information Activity" at bounding box center [372, 276] width 103 height 291
click at [357, 200] on link "Activity" at bounding box center [372, 210] width 103 height 23
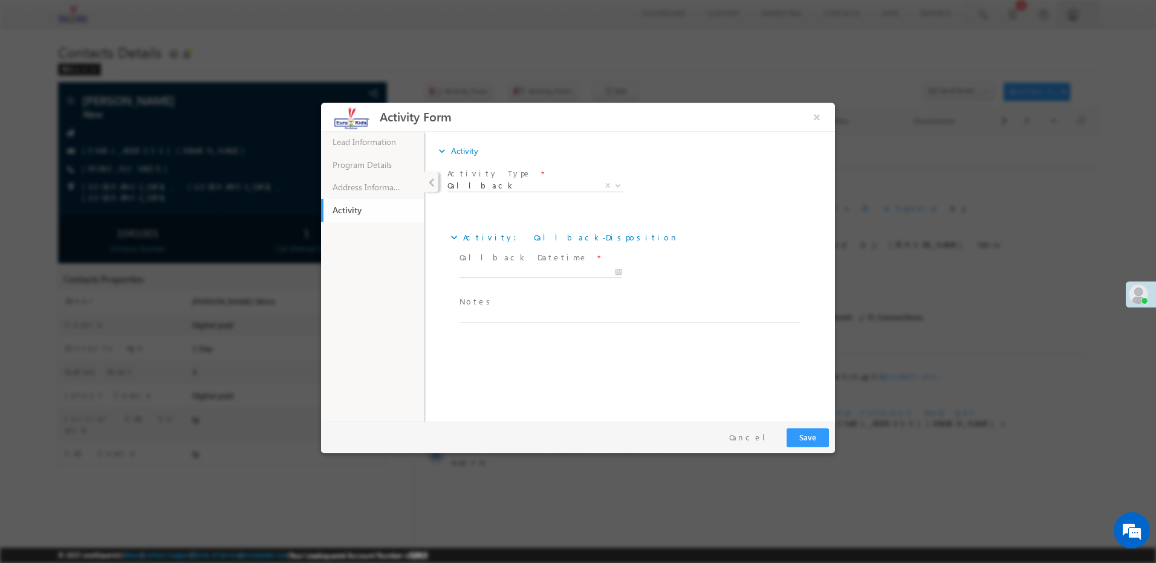
click at [485, 307] on span "Notes *" at bounding box center [626, 302] width 334 height 13
type input "51"
type input "[DATE] 1:51 PM"
click at [492, 271] on input "[DATE] 1:51 PM" at bounding box center [540, 273] width 162 height 12
click at [377, 283] on ul "Lead Information 43% Completed Program Details Address Information Activity" at bounding box center [372, 276] width 103 height 291
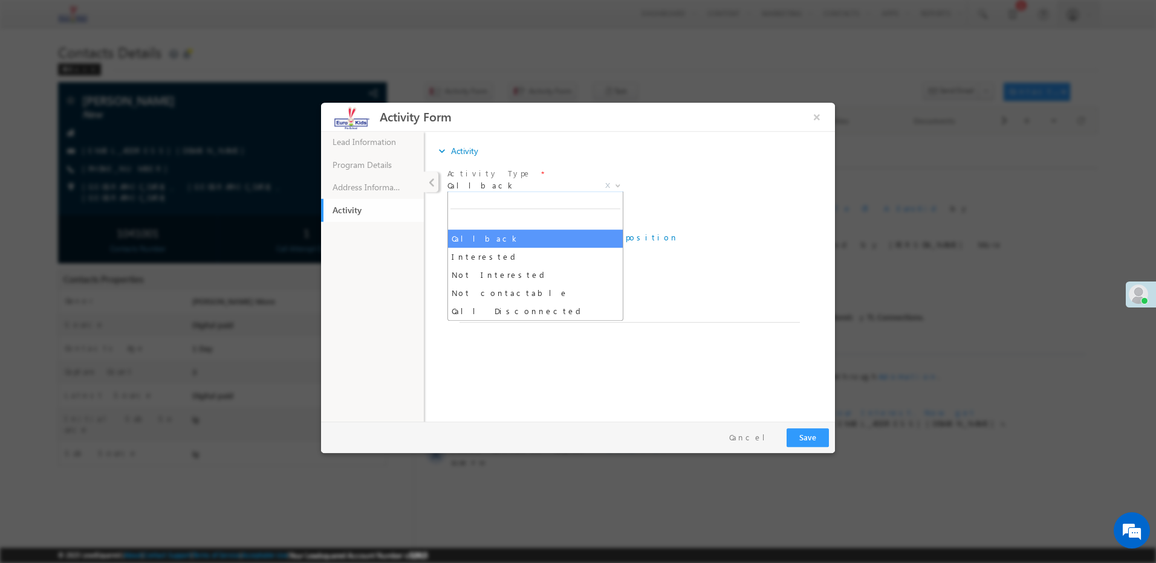
click at [481, 184] on span "Callback" at bounding box center [520, 185] width 147 height 11
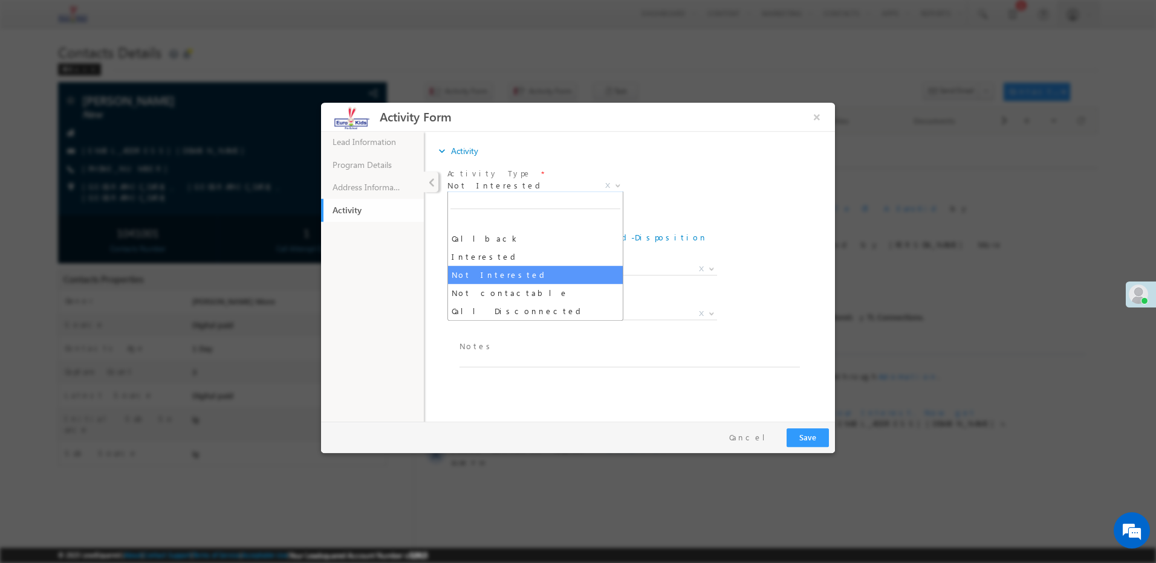
click at [505, 184] on span "Not Interested" at bounding box center [520, 185] width 147 height 11
select select "Not contactable"
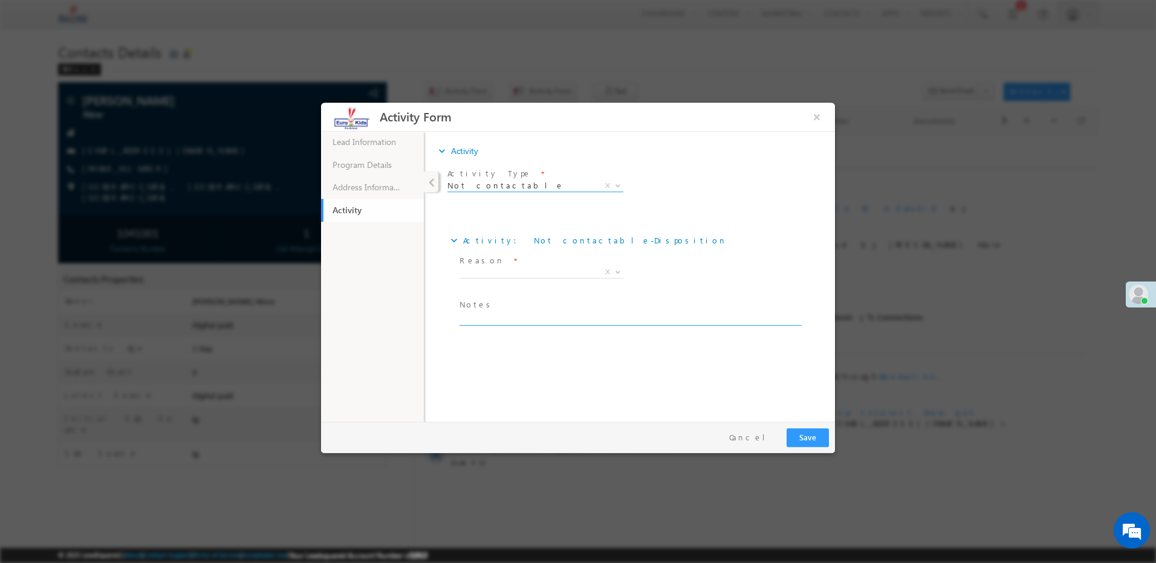
click at [481, 316] on textarea at bounding box center [629, 319] width 340 height 14
paste textarea "Ringing"
type textarea "Ringing"
click at [507, 274] on span "X" at bounding box center [541, 273] width 164 height 12
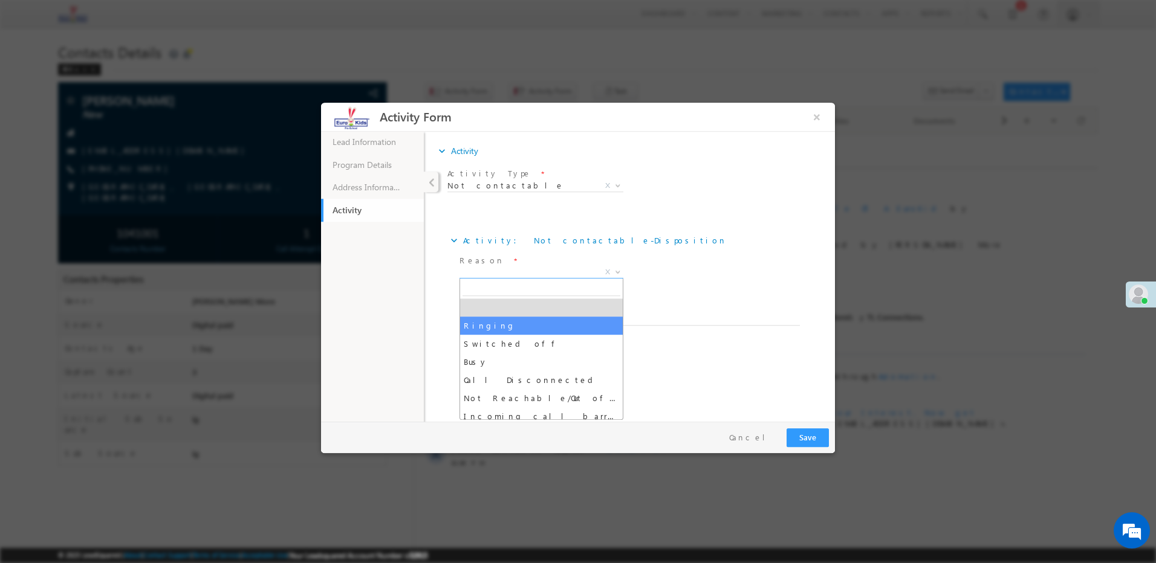
select select "Ringing"
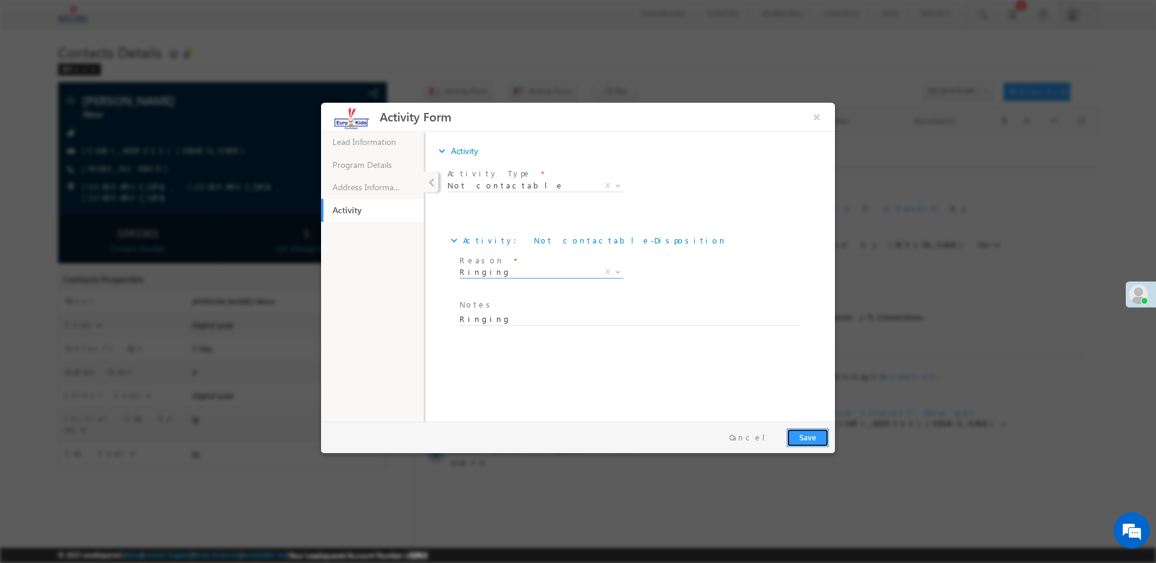
click at [799, 433] on button "Save" at bounding box center [807, 438] width 42 height 19
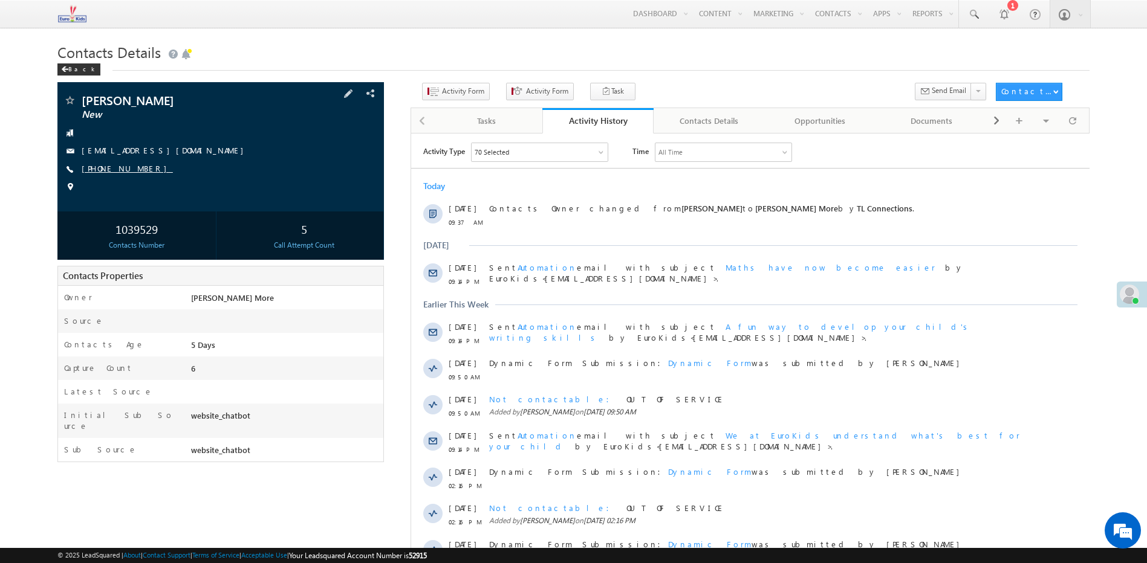
click at [123, 169] on link "[PHONE_NUMBER]" at bounding box center [127, 168] width 91 height 10
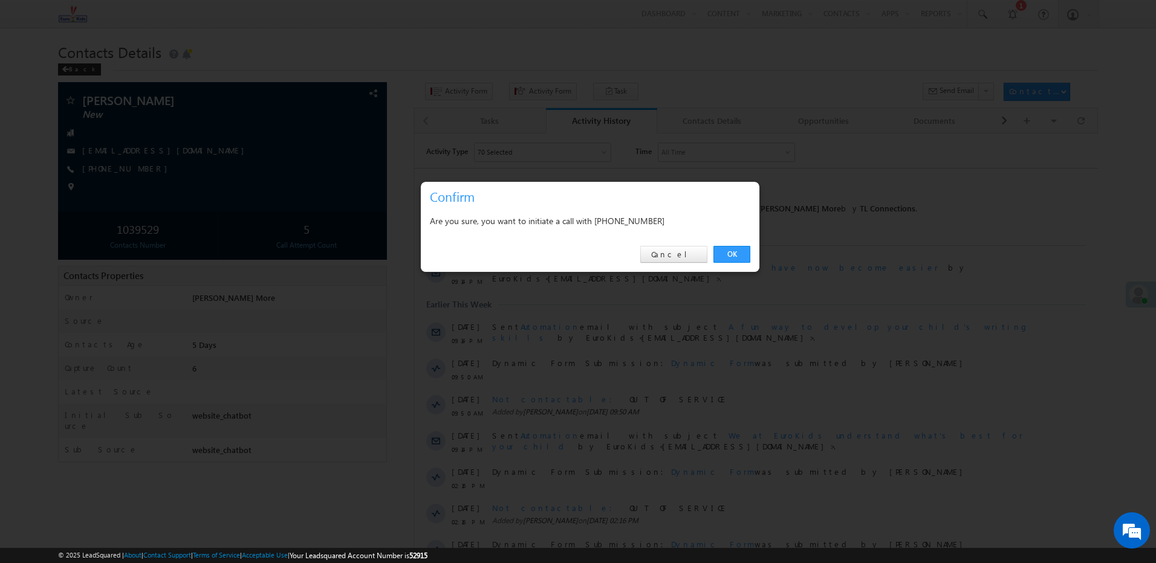
click at [623, 218] on div "Are you sure, you want to initiate a call with [PHONE_NUMBER]" at bounding box center [590, 220] width 320 height 15
click at [623, 218] on div "Are you sure, you want to initiate a call with +91-8878755438" at bounding box center [590, 220] width 320 height 15
copy div "8878755438"
click at [699, 262] on link "Cancel" at bounding box center [673, 254] width 67 height 17
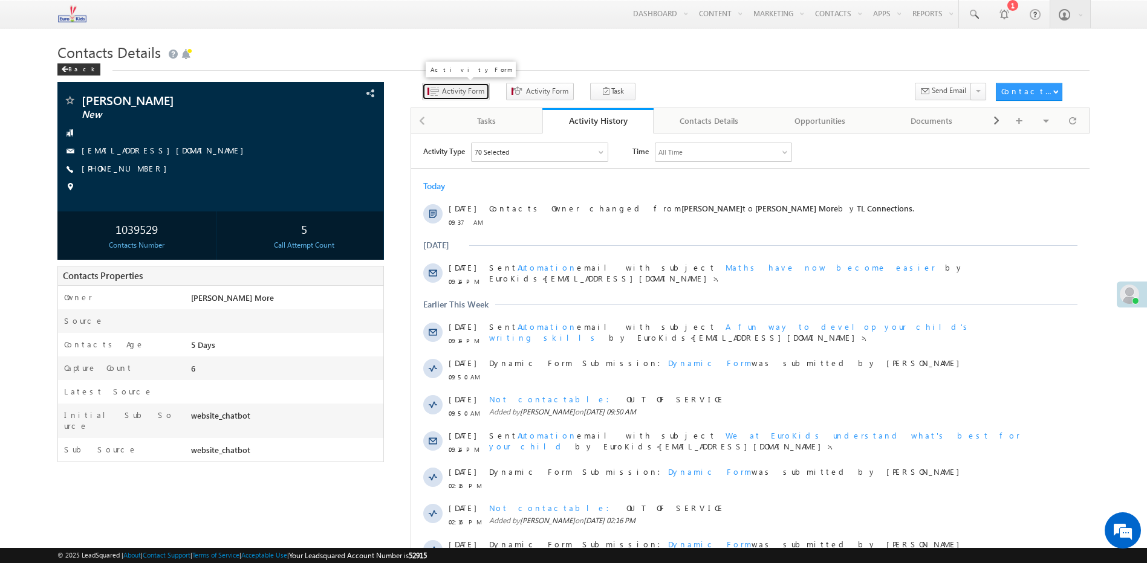
click at [466, 85] on button "Activity Form" at bounding box center [456, 92] width 68 height 18
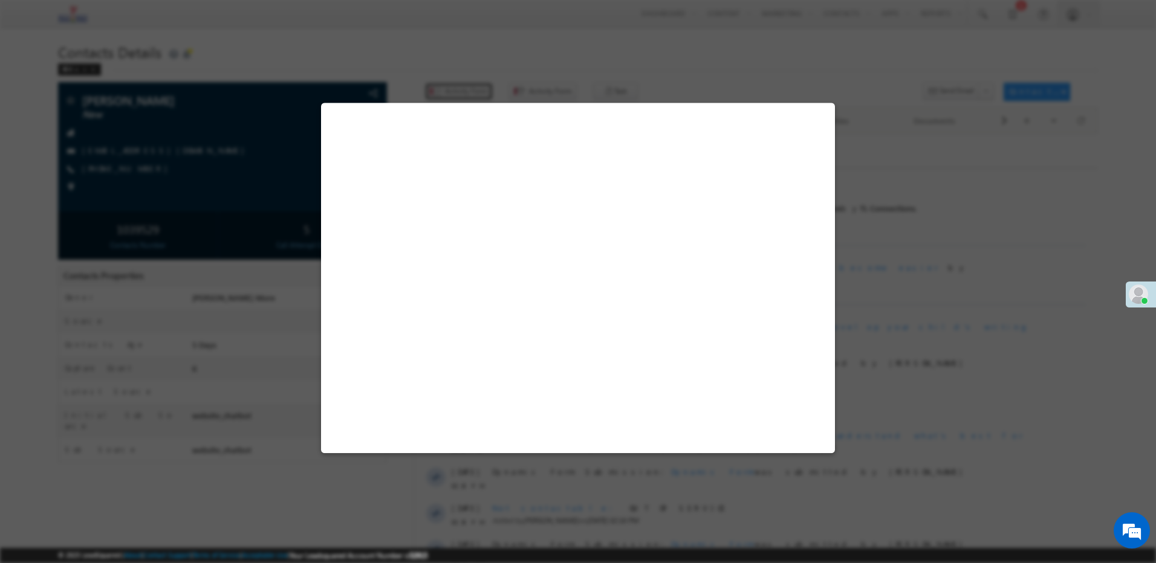
select select "Admissions"
select select "true"
select select "website_chatbot"
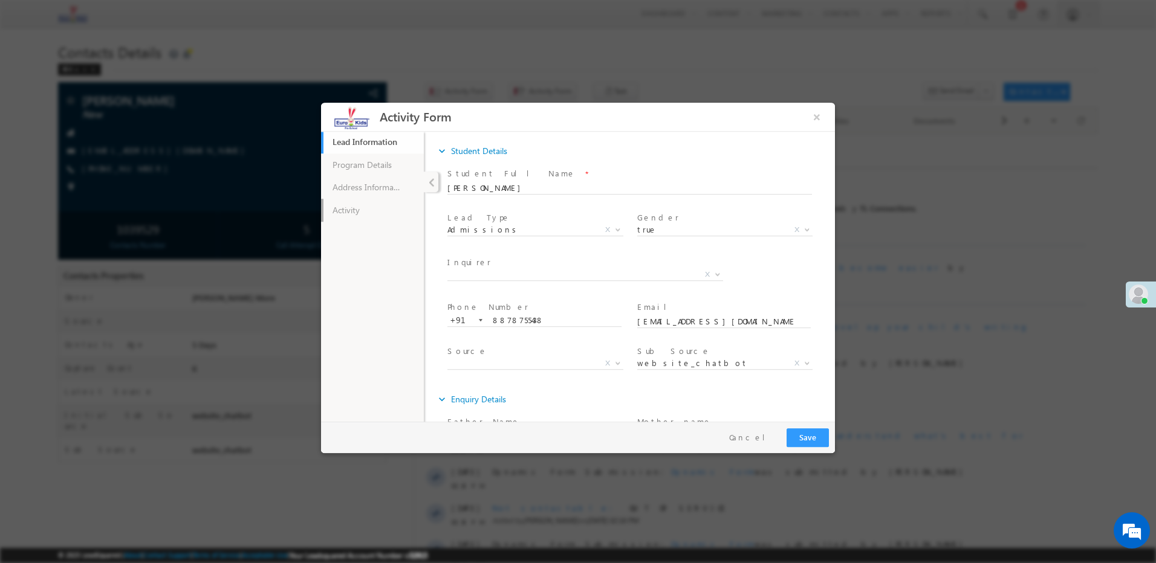
drag, startPoint x: 409, startPoint y: 215, endPoint x: 376, endPoint y: 236, distance: 39.4
click at [409, 216] on link "Activity" at bounding box center [372, 210] width 103 height 23
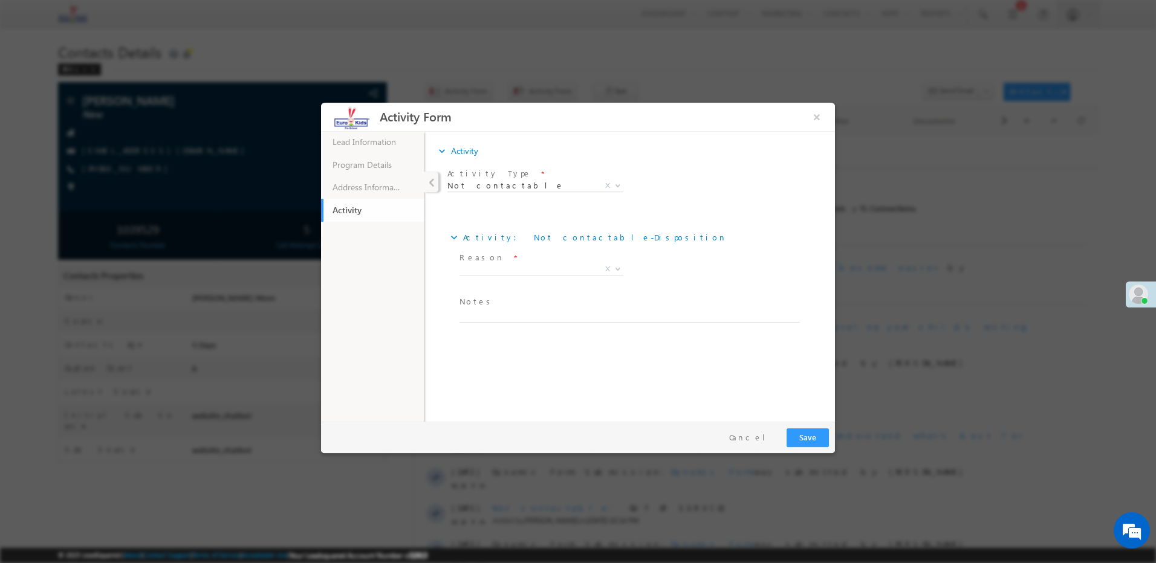
click at [488, 302] on span "Notes *" at bounding box center [626, 302] width 334 height 13
paste textarea "OUT OF SERVICE"
click at [479, 315] on textarea "OUT OF SERVICE" at bounding box center [629, 316] width 340 height 14
type textarea "OUT OF SERVICE"
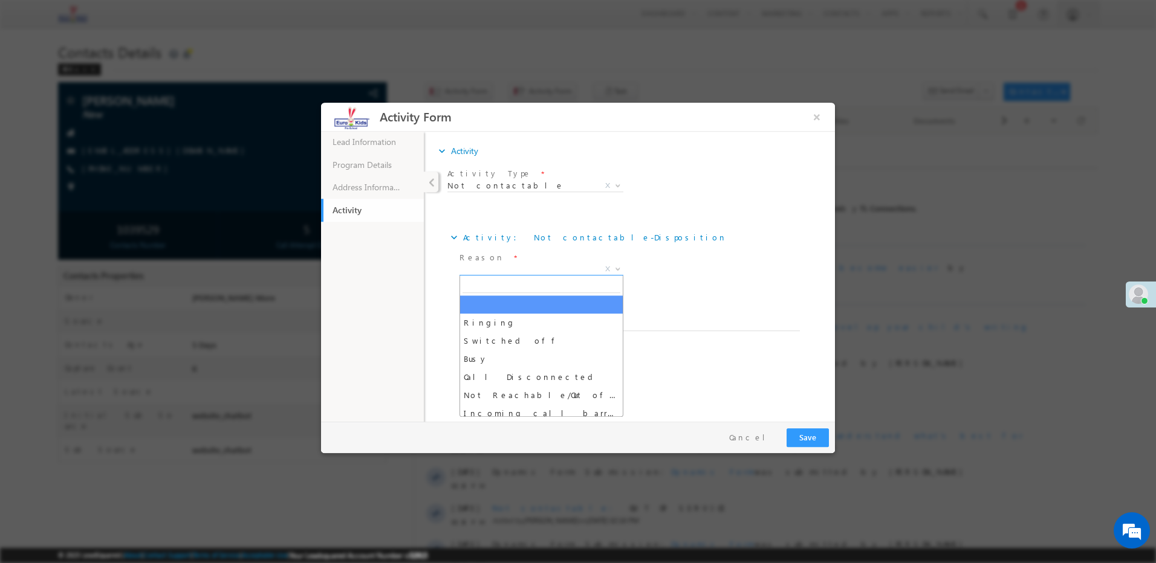
click at [495, 274] on span "X" at bounding box center [541, 270] width 164 height 12
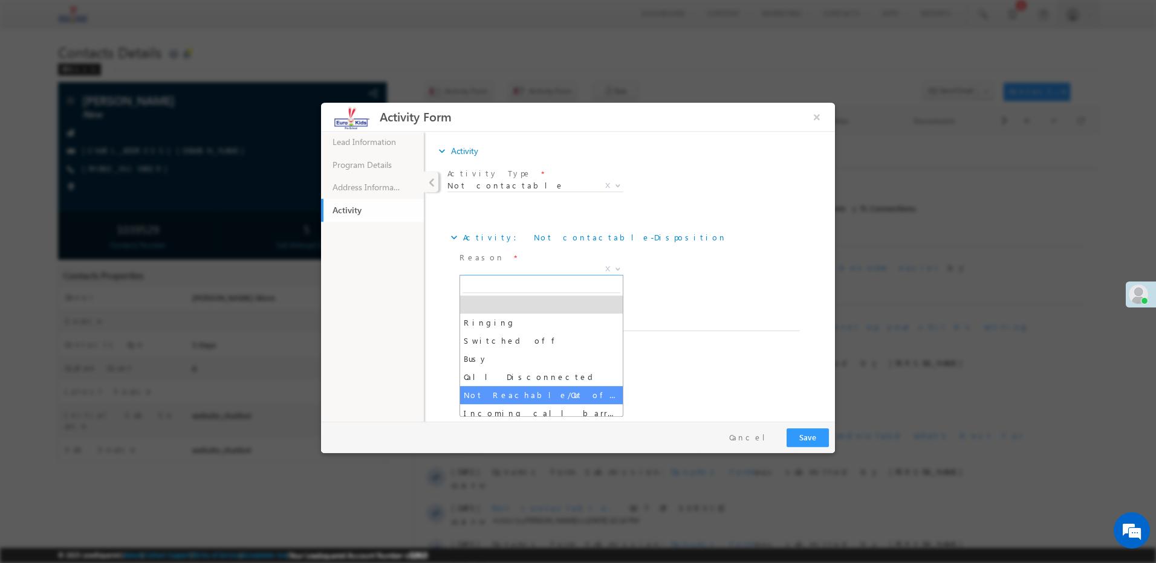
select select "Not Reachable/Out of coverage area"
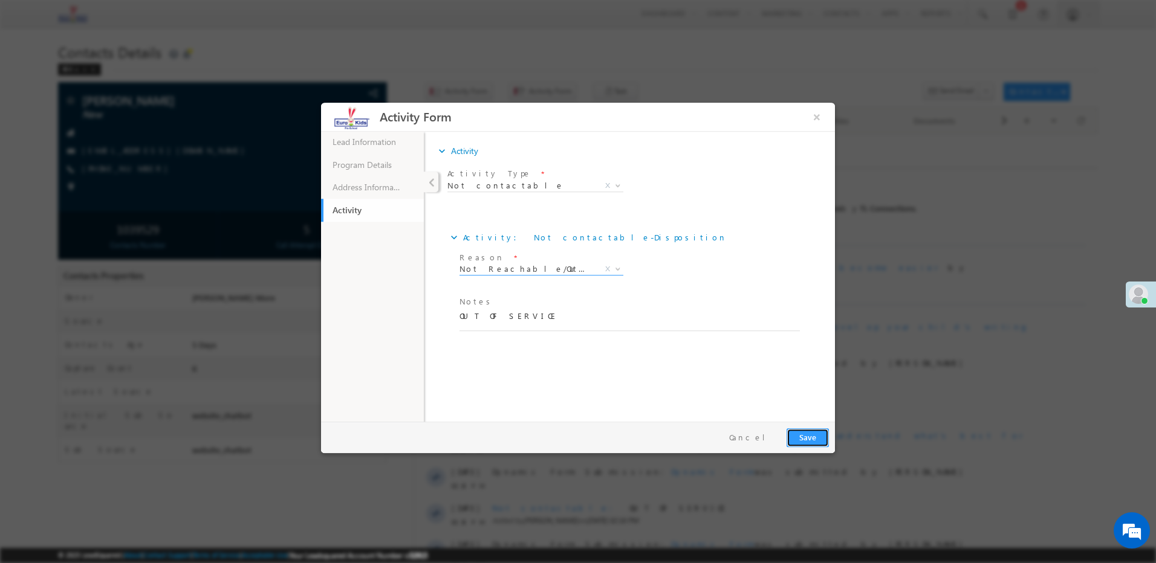
click at [812, 439] on button "Save" at bounding box center [807, 438] width 42 height 19
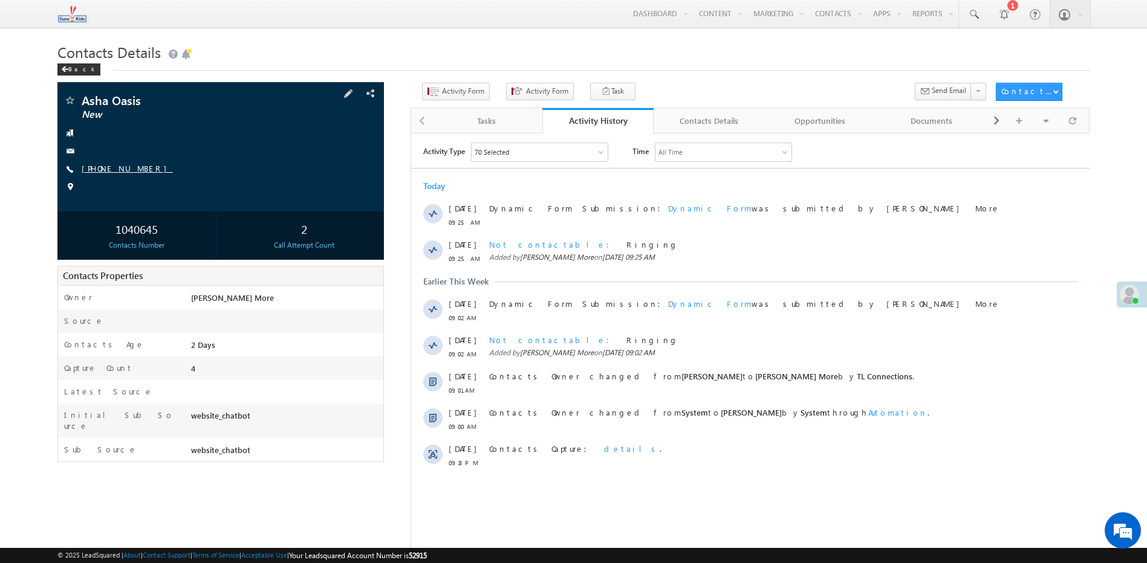
click at [115, 167] on link "[PHONE_NUMBER]" at bounding box center [127, 168] width 91 height 10
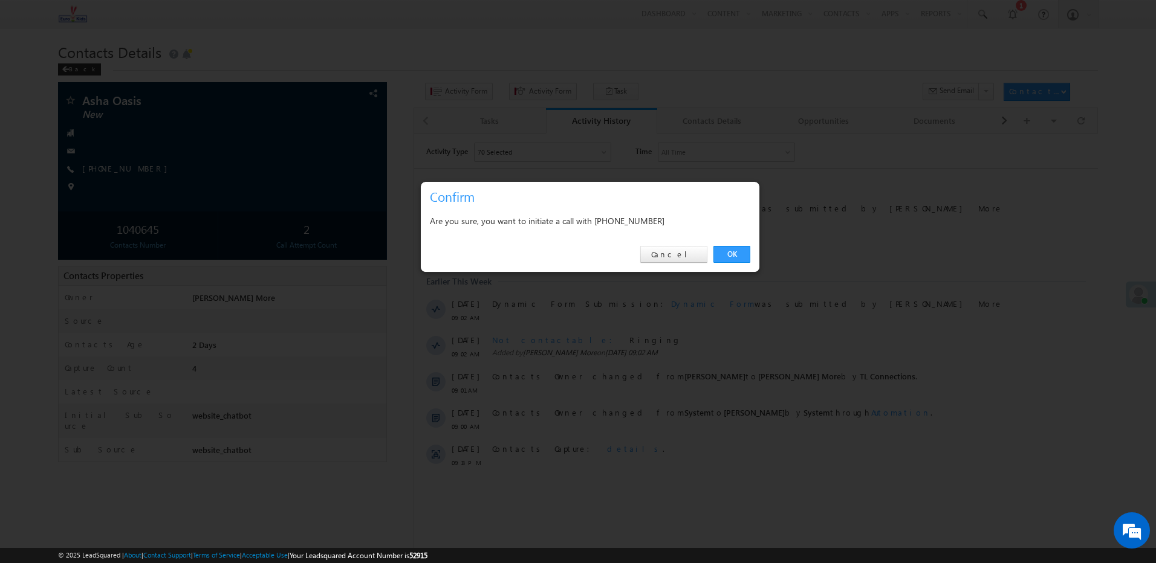
click at [650, 218] on div "Are you sure, you want to initiate a call with [PHONE_NUMBER]" at bounding box center [590, 220] width 320 height 15
click at [650, 219] on div "Are you sure, you want to initiate a call with [PHONE_NUMBER]" at bounding box center [590, 220] width 320 height 15
click at [630, 242] on div "OK Cancel" at bounding box center [590, 255] width 339 height 34
click at [649, 223] on div "Are you sure, you want to initiate a call with [PHONE_NUMBER]" at bounding box center [590, 220] width 320 height 15
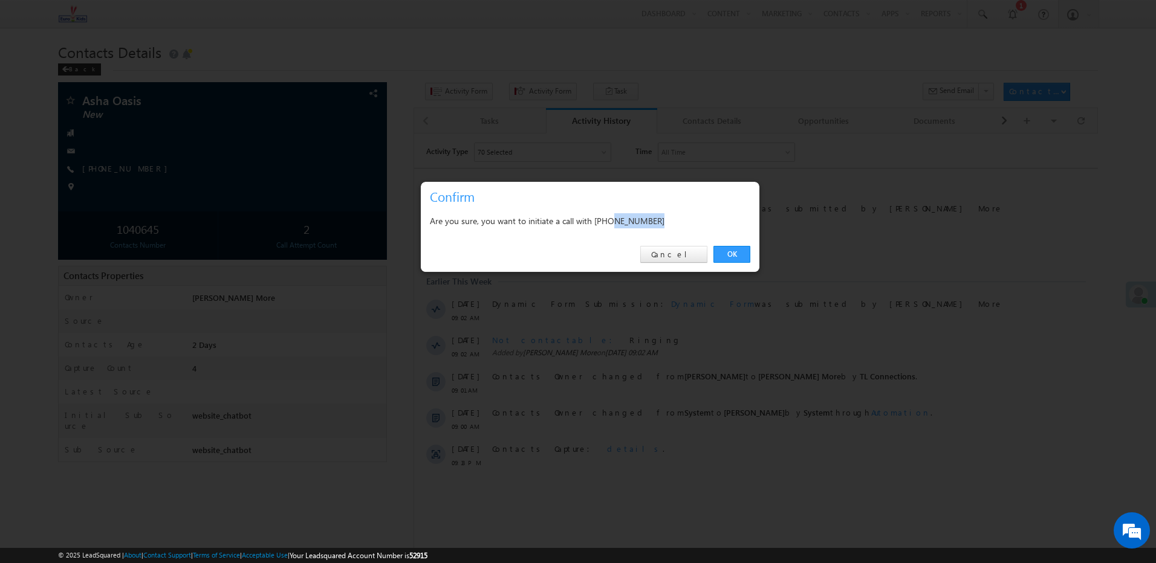
click at [649, 223] on div "Are you sure, you want to initiate a call with +91-7414973247" at bounding box center [590, 220] width 320 height 15
copy div "7414973247"
click at [646, 234] on div "Are you sure, you want to initiate a call with +91-7414973247" at bounding box center [590, 222] width 339 height 30
click at [646, 217] on div "Are you sure, you want to initiate a call with +91-7414973247" at bounding box center [590, 220] width 320 height 15
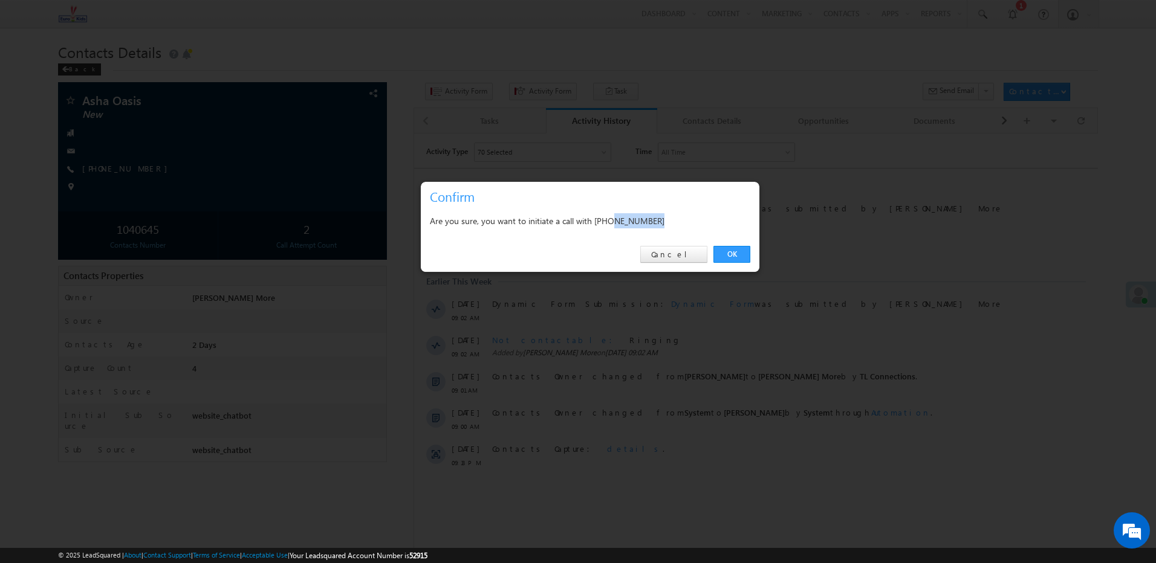
copy div "7414973247"
click at [696, 256] on link "Cancel" at bounding box center [673, 254] width 67 height 17
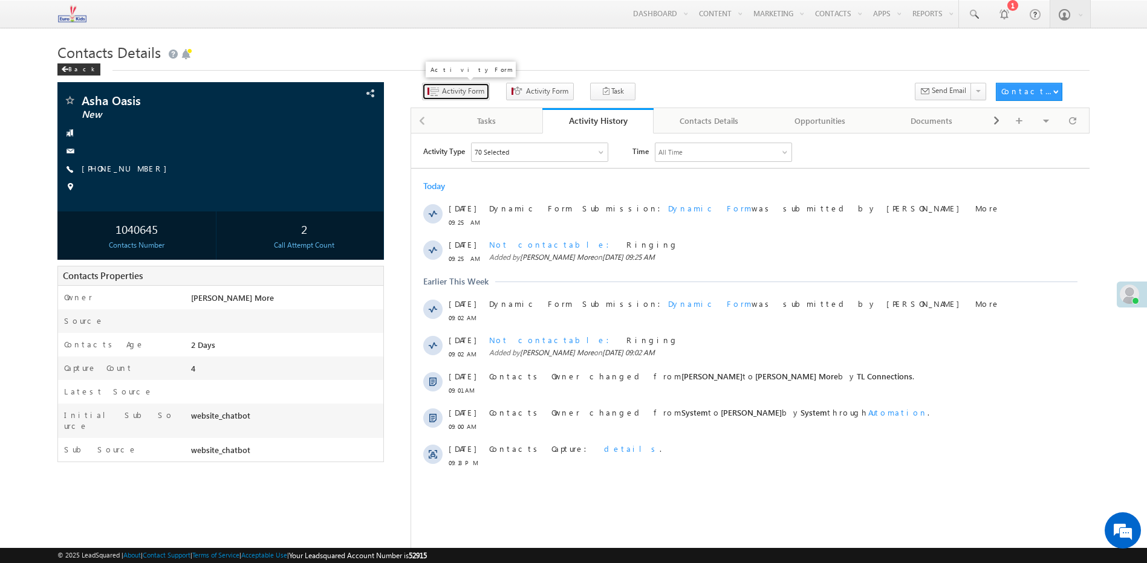
click at [460, 97] on button "Activity Form" at bounding box center [456, 92] width 68 height 18
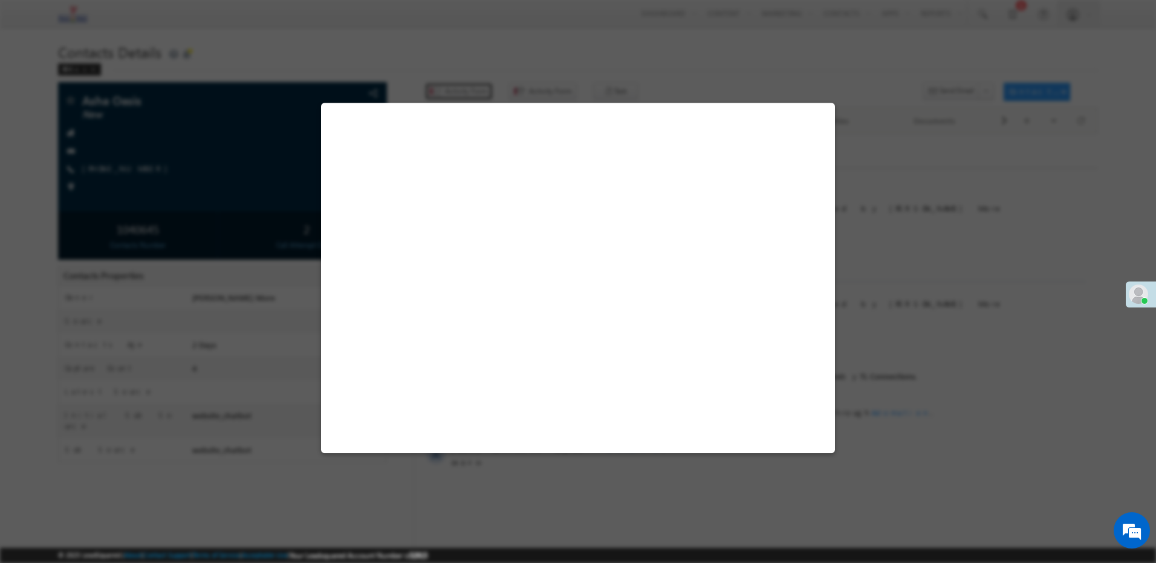
select select "Admissions"
select select "website_chatbot"
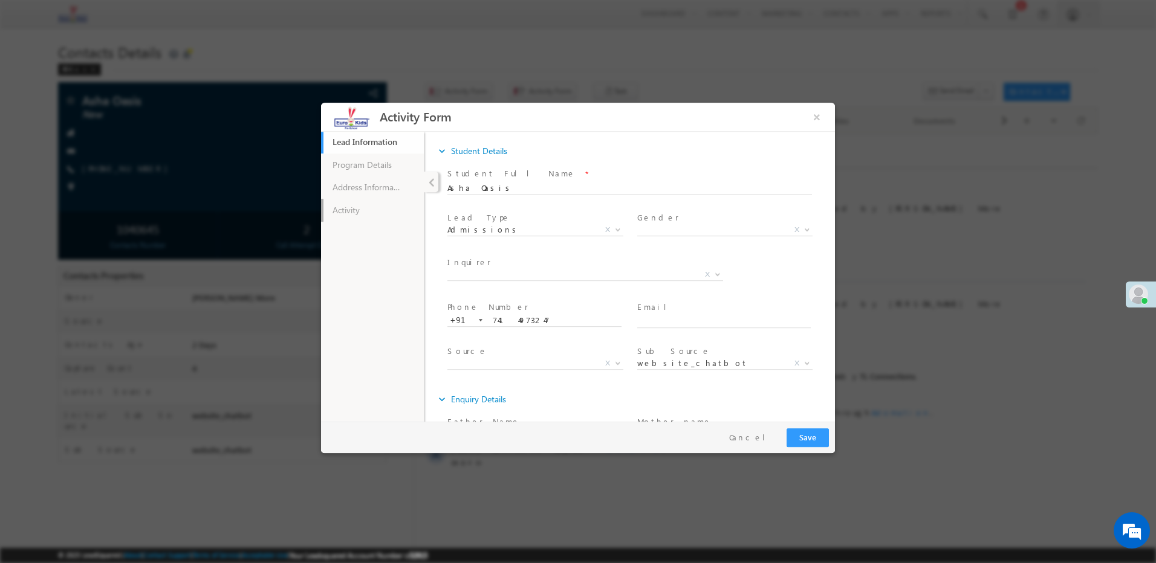
click at [380, 209] on link "Activity" at bounding box center [372, 210] width 103 height 23
drag, startPoint x: 509, startPoint y: 323, endPoint x: 505, endPoint y: 305, distance: 19.1
click at [509, 323] on span at bounding box center [626, 328] width 334 height 13
click at [505, 305] on span "Notes *" at bounding box center [626, 302] width 334 height 13
click at [491, 335] on span at bounding box center [626, 328] width 334 height 13
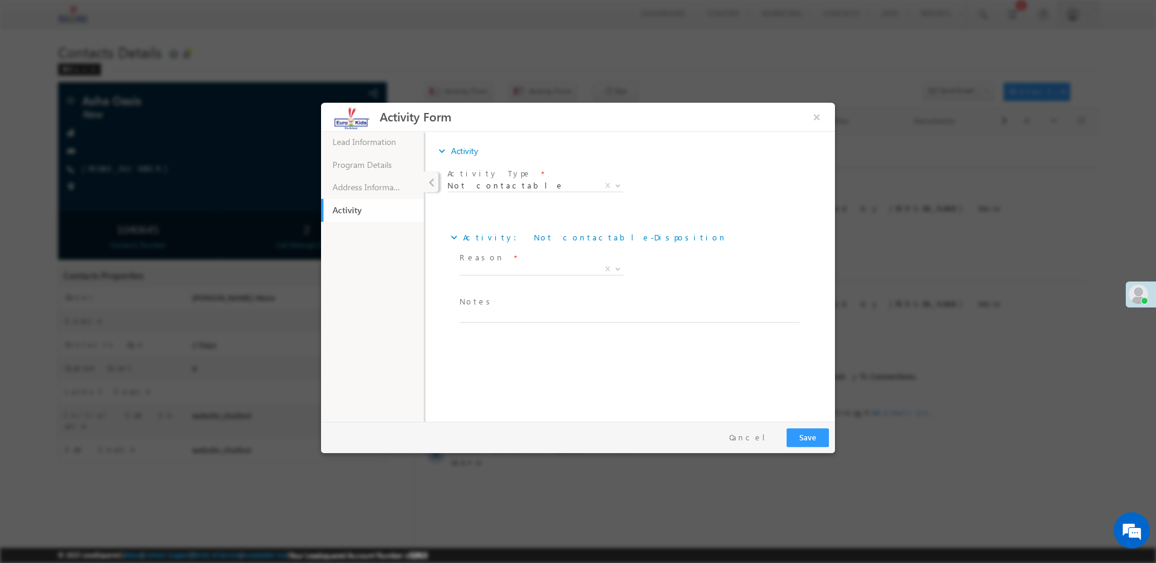
drag, startPoint x: 493, startPoint y: 335, endPoint x: 497, endPoint y: 305, distance: 30.5
click at [493, 332] on span at bounding box center [626, 328] width 334 height 13
click at [497, 305] on span "Notes *" at bounding box center [626, 302] width 334 height 13
click at [482, 325] on span at bounding box center [626, 328] width 334 height 13
click at [483, 316] on textarea at bounding box center [629, 316] width 340 height 14
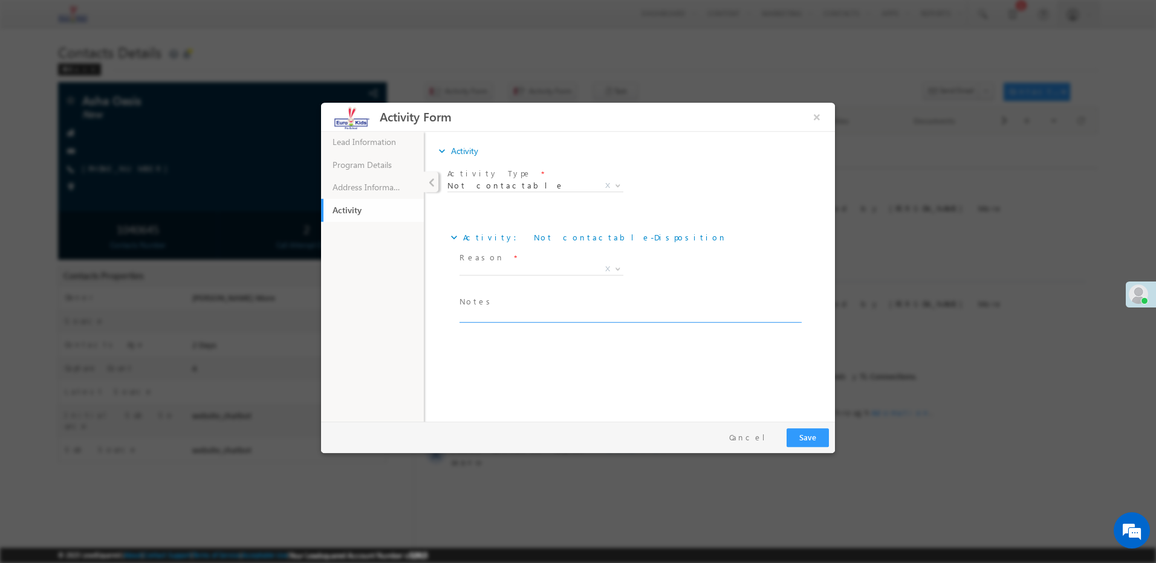
paste textarea "Ringing"
type textarea "Ringing"
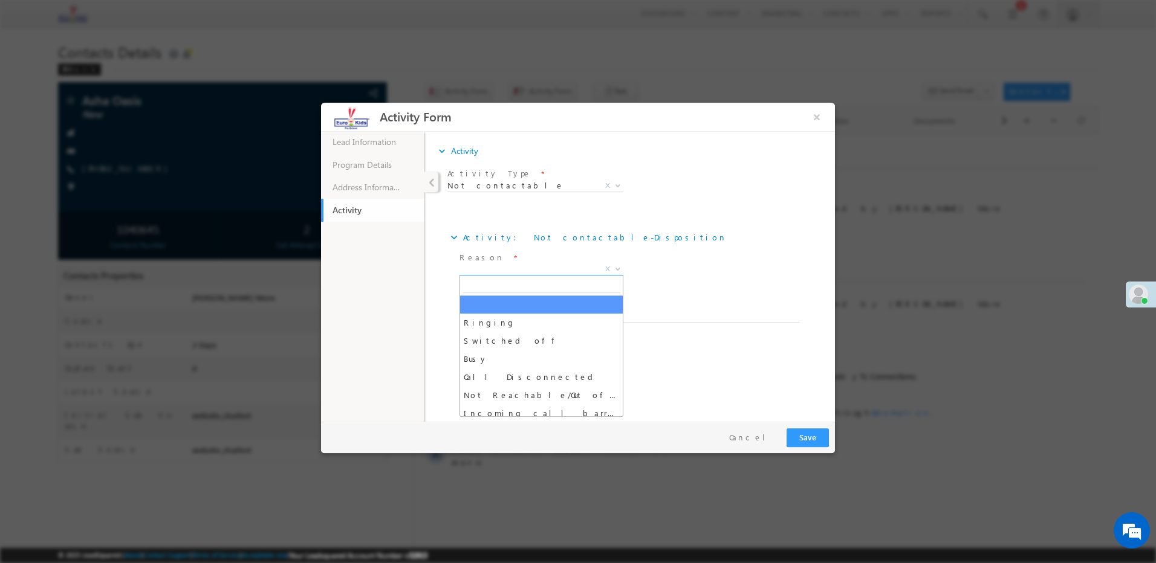
click at [524, 265] on span "X" at bounding box center [541, 270] width 164 height 12
select select "Ringing"
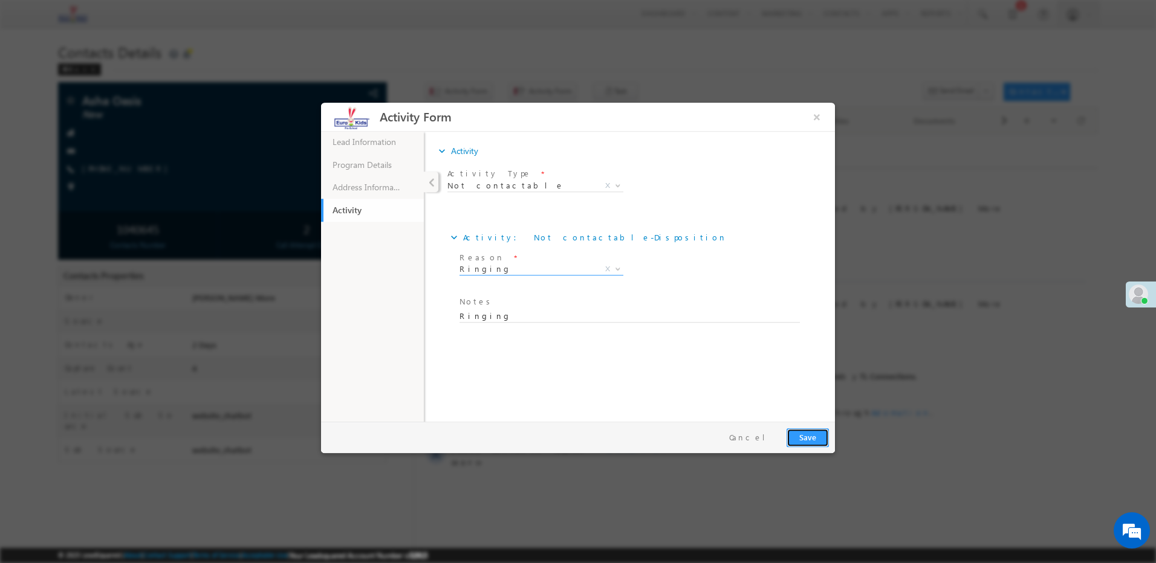
click at [809, 436] on button "Save" at bounding box center [807, 438] width 42 height 19
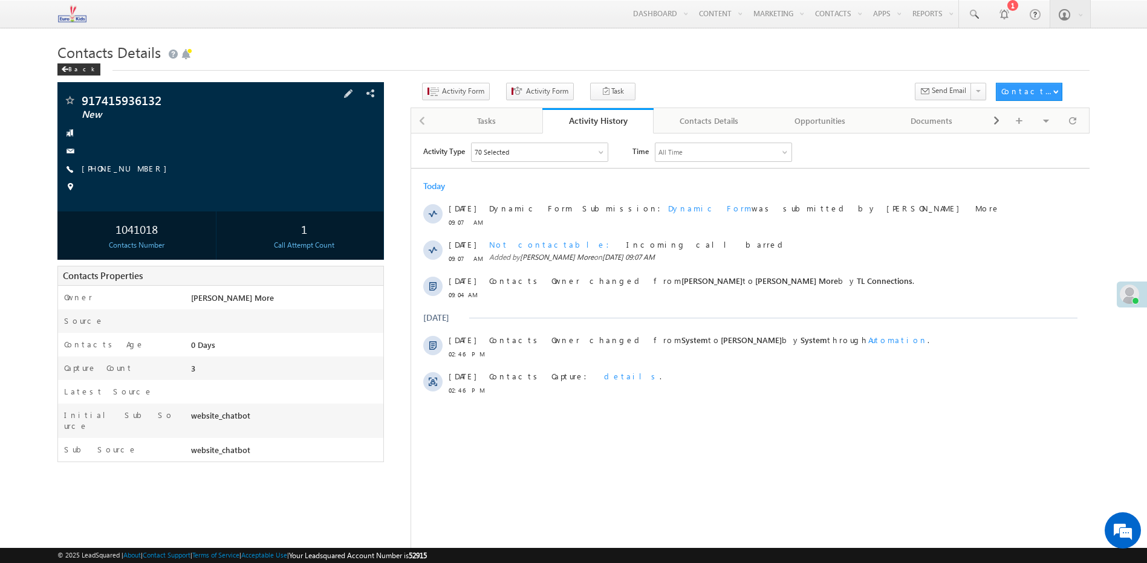
click at [120, 163] on div "917415936132 New [PHONE_NUMBER]" at bounding box center [220, 146] width 314 height 105
click at [126, 172] on link "[PHONE_NUMBER]" at bounding box center [127, 168] width 91 height 10
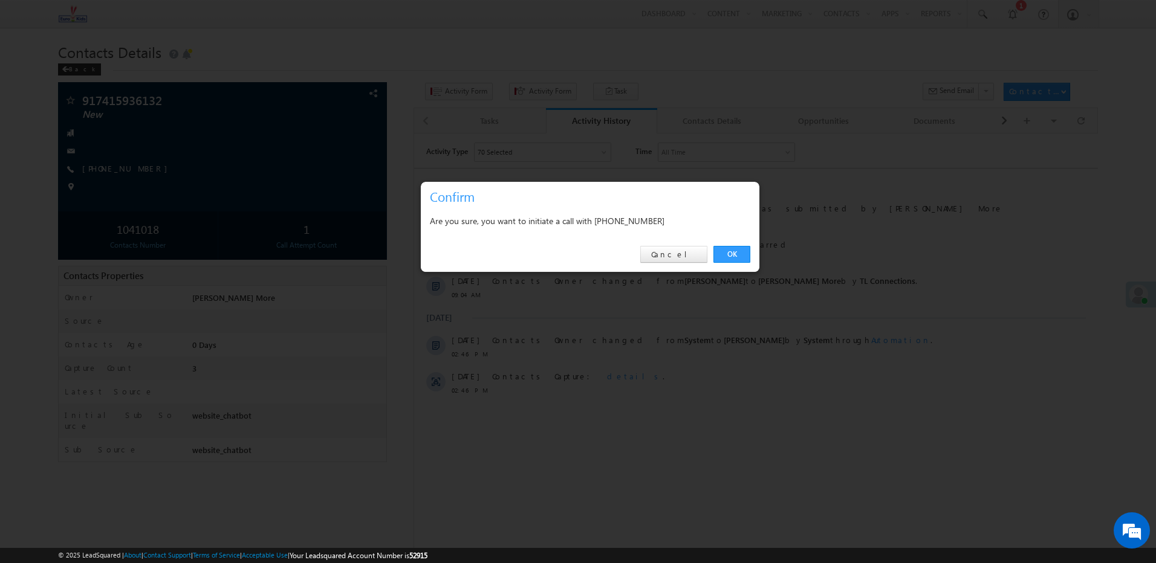
click at [626, 216] on div "Are you sure, you want to initiate a call with [PHONE_NUMBER]" at bounding box center [590, 220] width 320 height 15
copy div "7415936132"
click at [685, 247] on link "Cancel" at bounding box center [673, 254] width 67 height 17
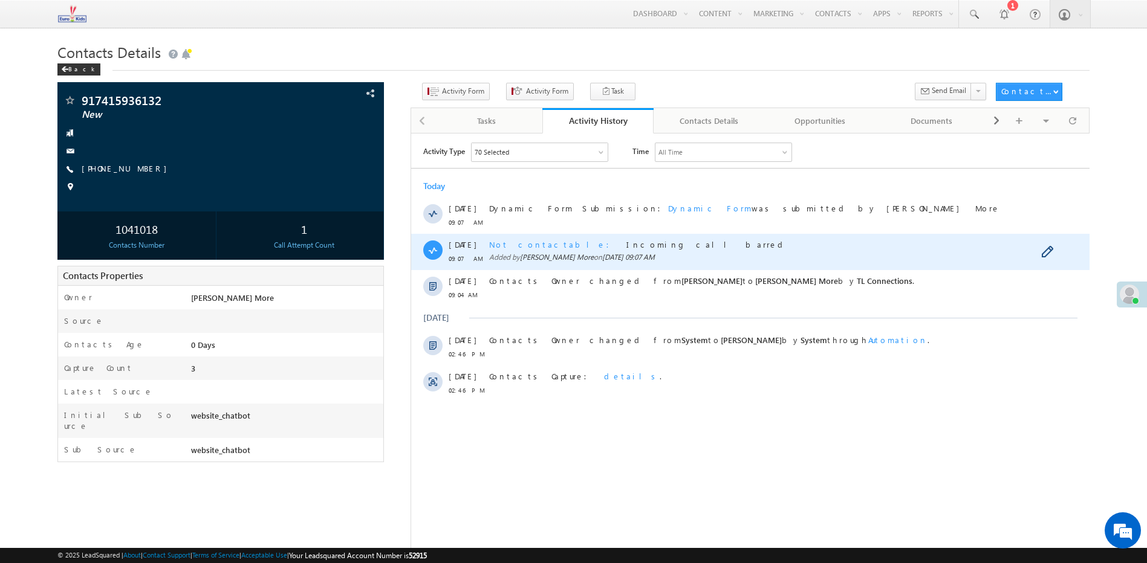
click at [684, 253] on span "Added by [PERSON_NAME] More on [DATE] 09:07 AM" at bounding box center [754, 256] width 533 height 11
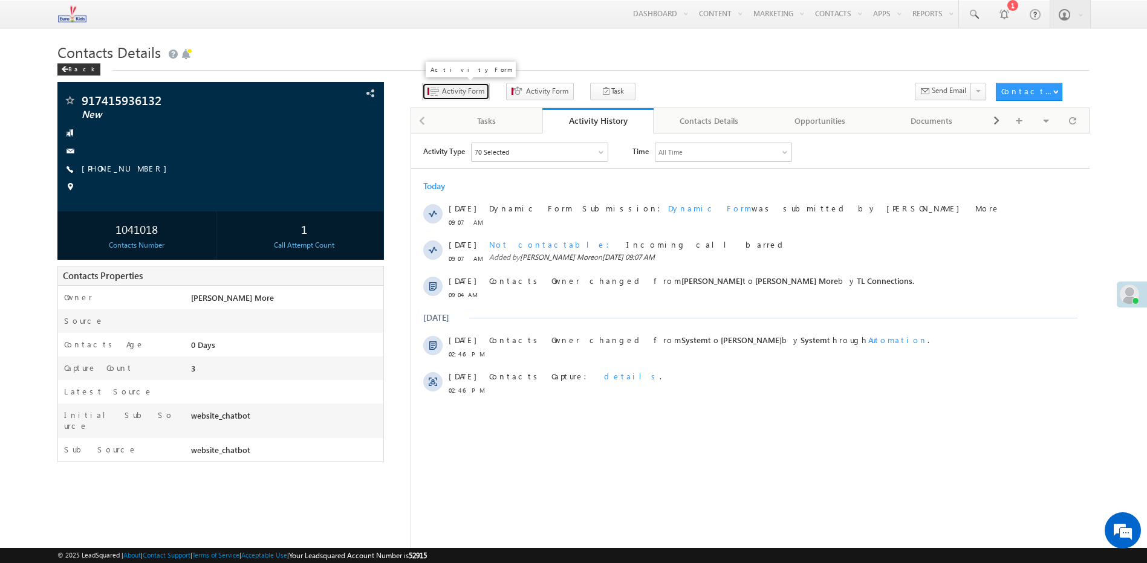
click at [460, 94] on span "Activity Form" at bounding box center [463, 91] width 42 height 11
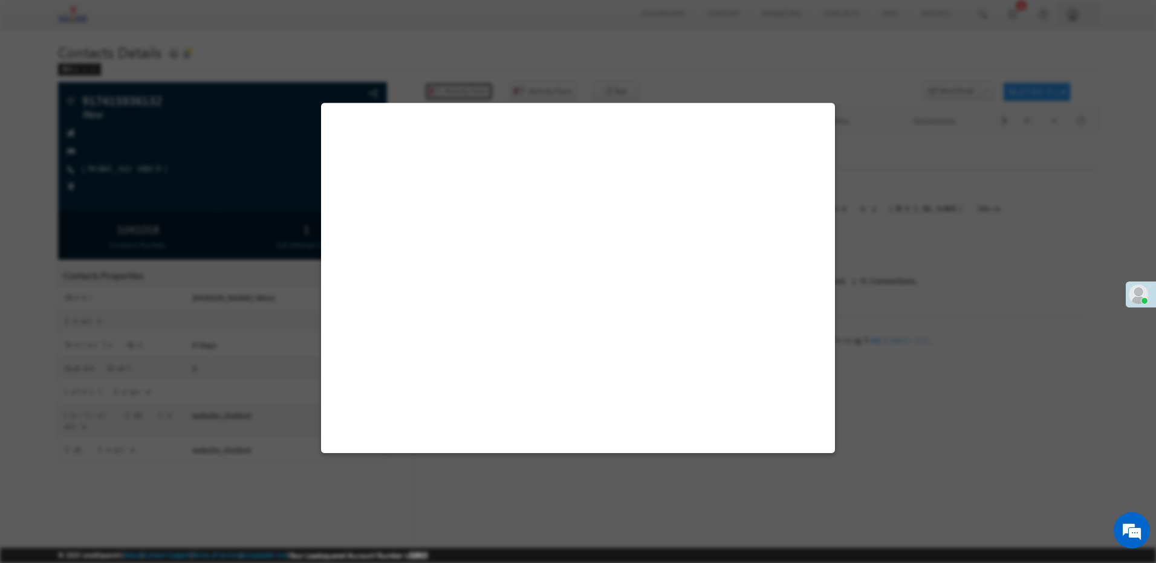
select select "Admissions"
select select "website_chatbot"
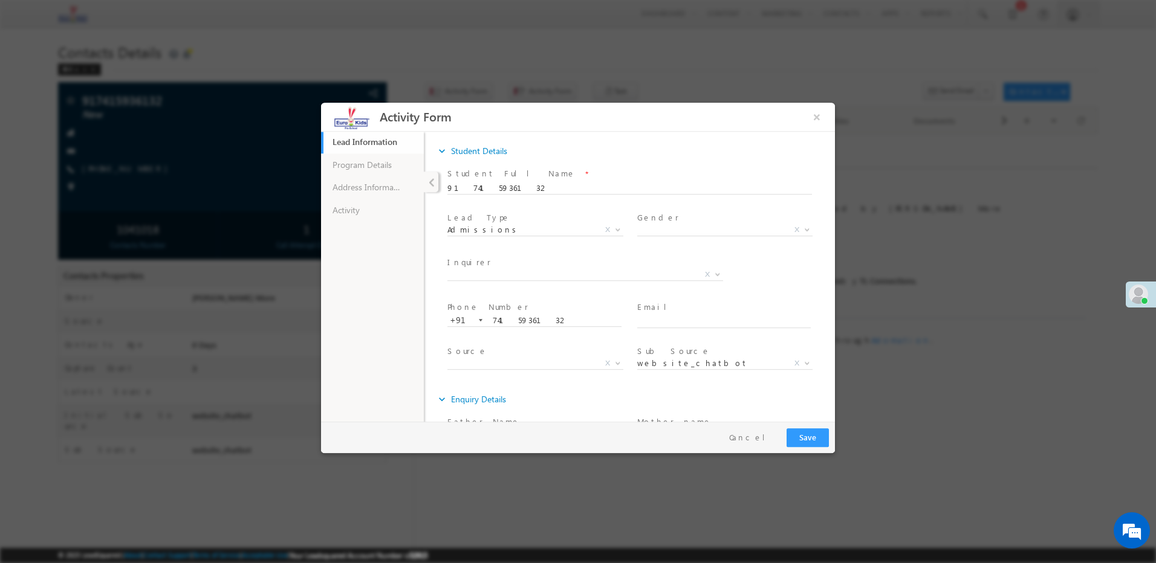
click at [383, 225] on ul "Lead Information 29% Completed Program Details Address Information Activity" at bounding box center [372, 276] width 103 height 291
click at [355, 217] on link "Activity" at bounding box center [372, 210] width 103 height 23
drag, startPoint x: 473, startPoint y: 322, endPoint x: 475, endPoint y: 311, distance: 10.4
click at [473, 322] on span at bounding box center [626, 328] width 334 height 13
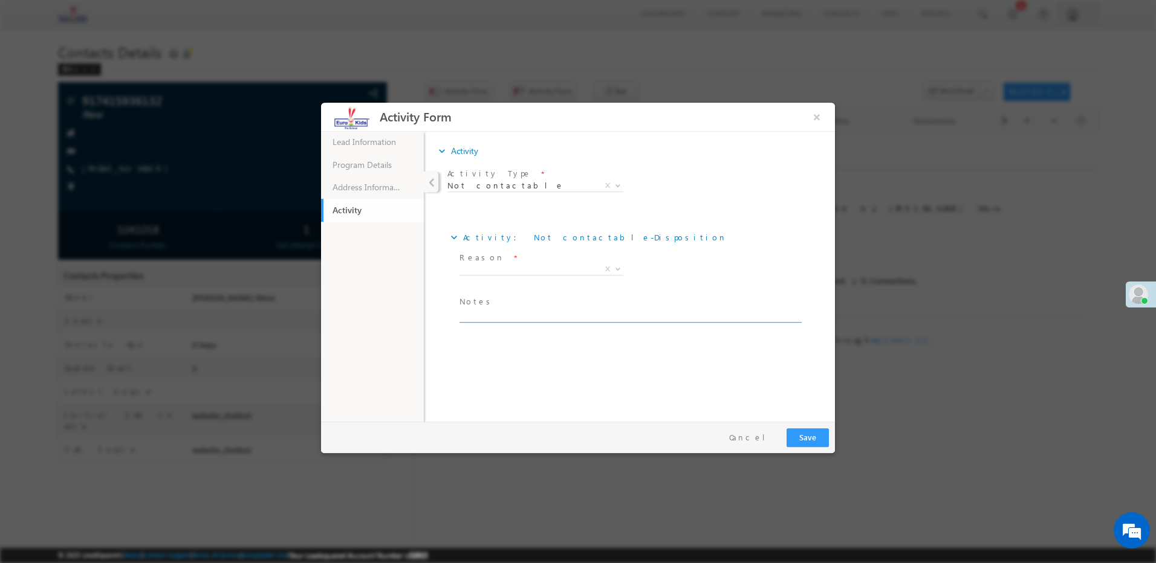
click at [481, 319] on textarea at bounding box center [629, 316] width 340 height 14
paste textarea "Incoming call barred"
type textarea "Incoming call barred"
click at [512, 274] on span "X" at bounding box center [541, 270] width 164 height 12
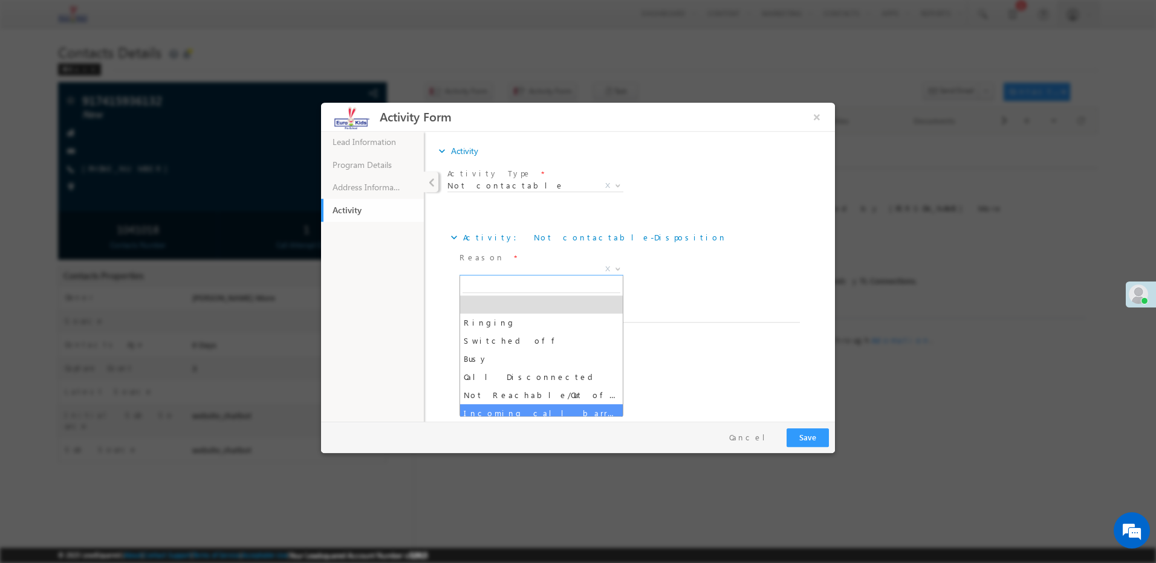
select select "Incoming call barred"
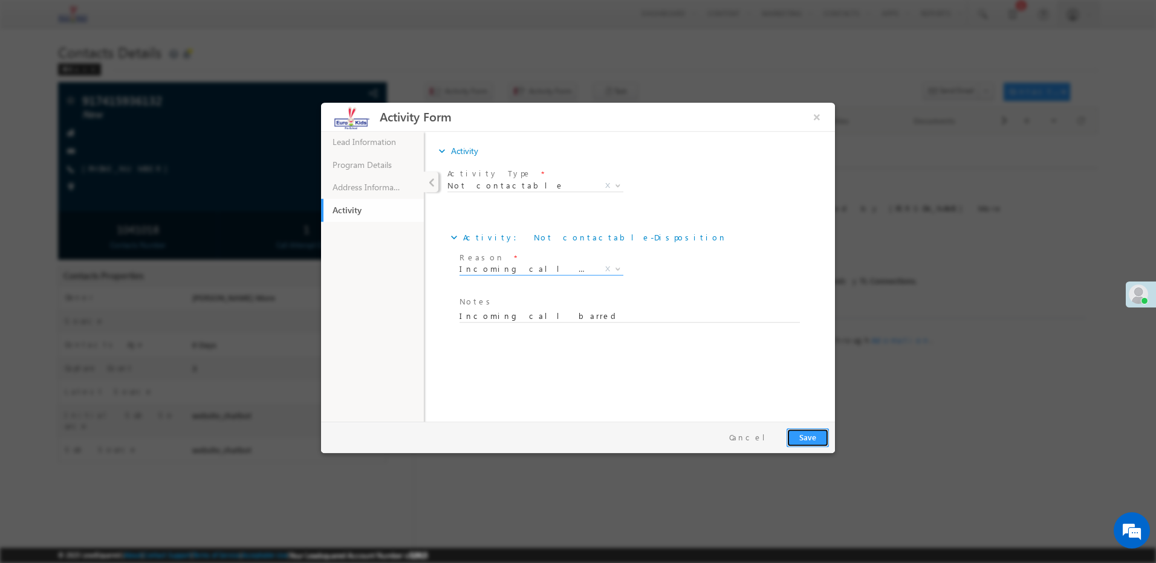
click at [805, 438] on button "Save" at bounding box center [807, 438] width 42 height 19
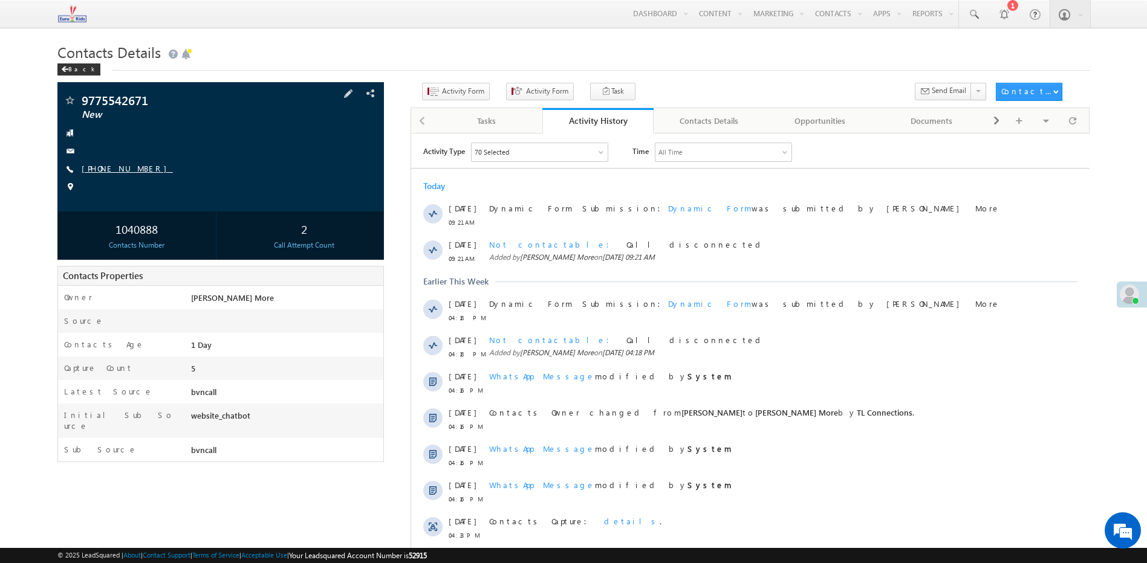
click at [120, 169] on link "[PHONE_NUMBER]" at bounding box center [127, 168] width 91 height 10
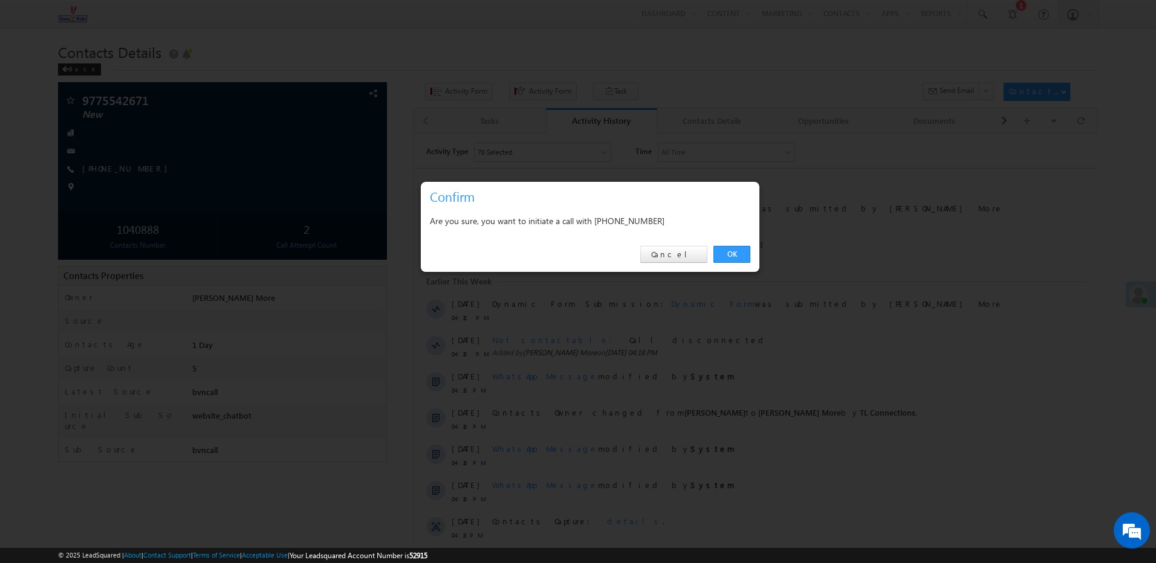
click at [623, 233] on div "Are you sure, you want to initiate a call with [PHONE_NUMBER]" at bounding box center [590, 222] width 339 height 30
click at [629, 219] on div "Are you sure, you want to initiate a call with [PHONE_NUMBER]" at bounding box center [590, 220] width 320 height 15
copy div "9775542671"
click at [644, 241] on div "OK Cancel" at bounding box center [590, 255] width 339 height 34
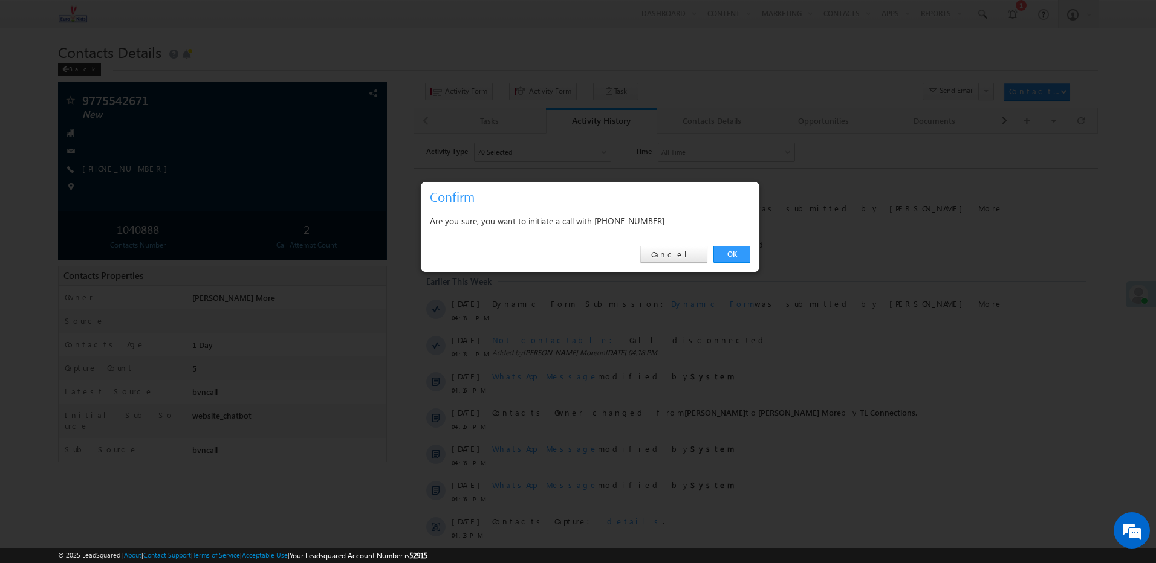
click at [644, 219] on div "Are you sure, you want to initiate a call with [PHONE_NUMBER]" at bounding box center [590, 220] width 320 height 15
copy div "9775542671"
click at [694, 247] on link "Cancel" at bounding box center [673, 254] width 67 height 17
